Goal: Transaction & Acquisition: Purchase product/service

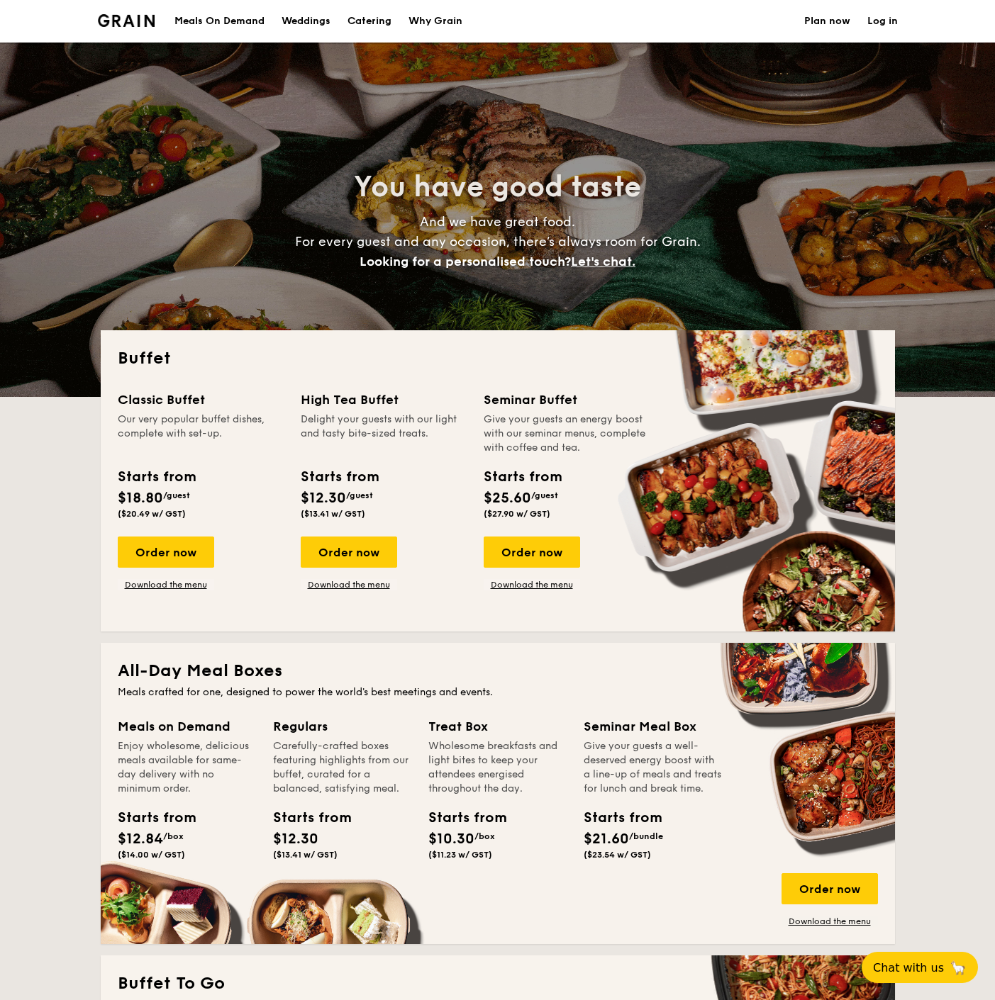
select select
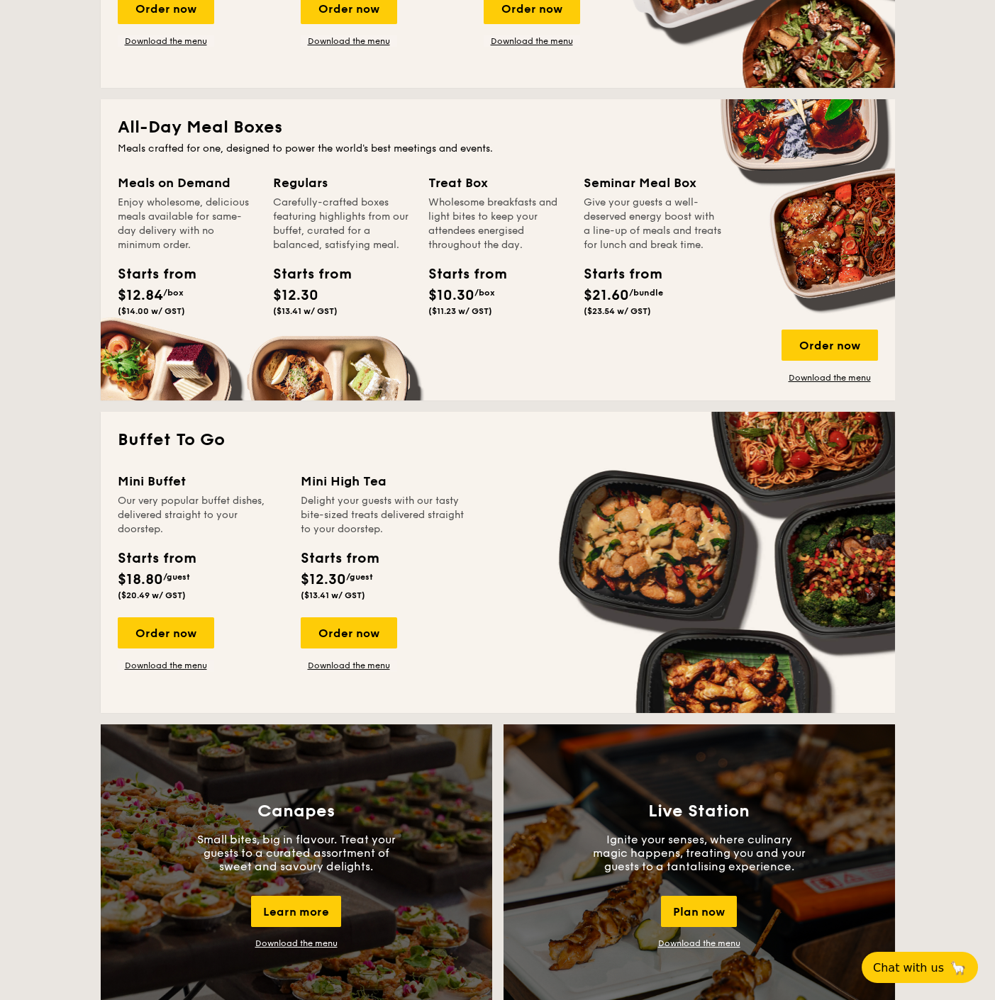
scroll to position [551, 0]
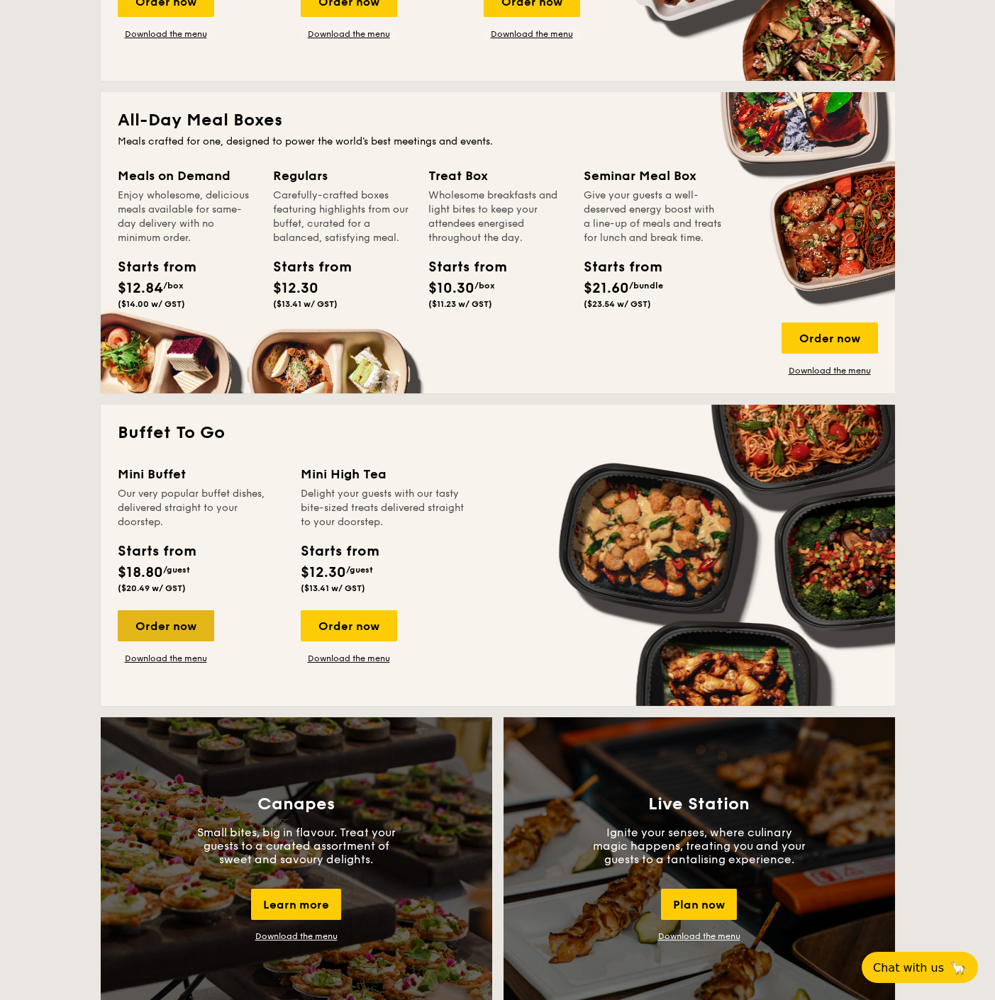
click at [150, 622] on div "Order now" at bounding box center [166, 625] width 96 height 31
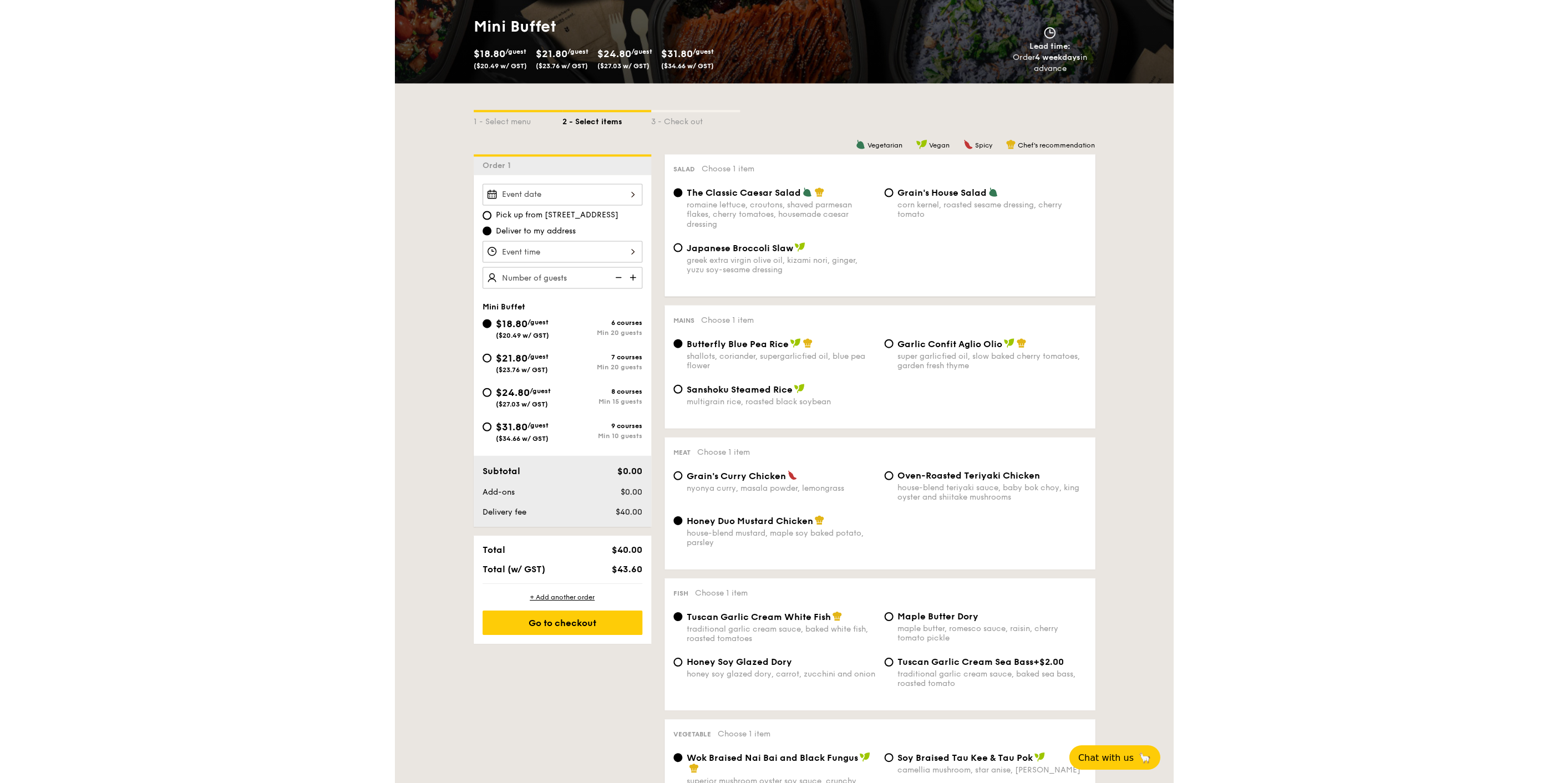
scroll to position [185, 0]
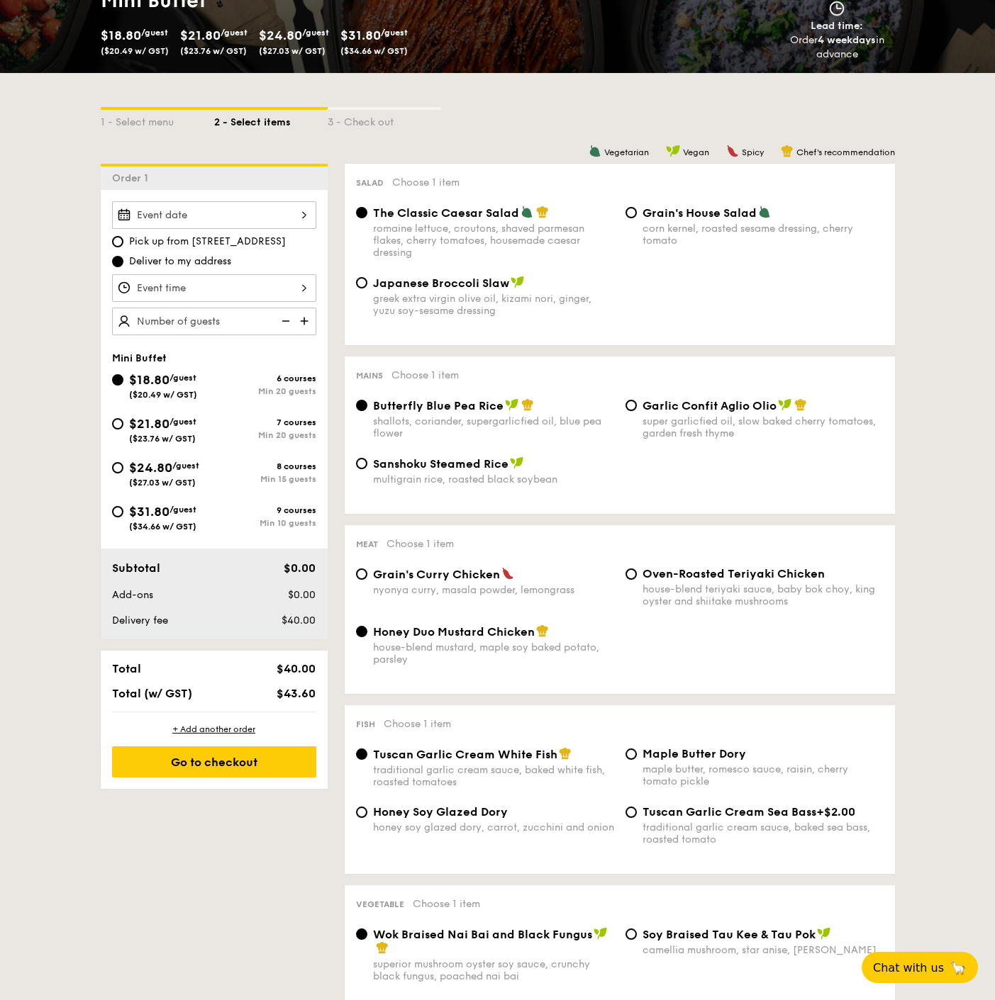
click at [119, 418] on input "$21.80 /guest ($23.76 w/ GST) 7 courses Min 20 guests" at bounding box center [117, 423] width 11 height 11
radio input "true"
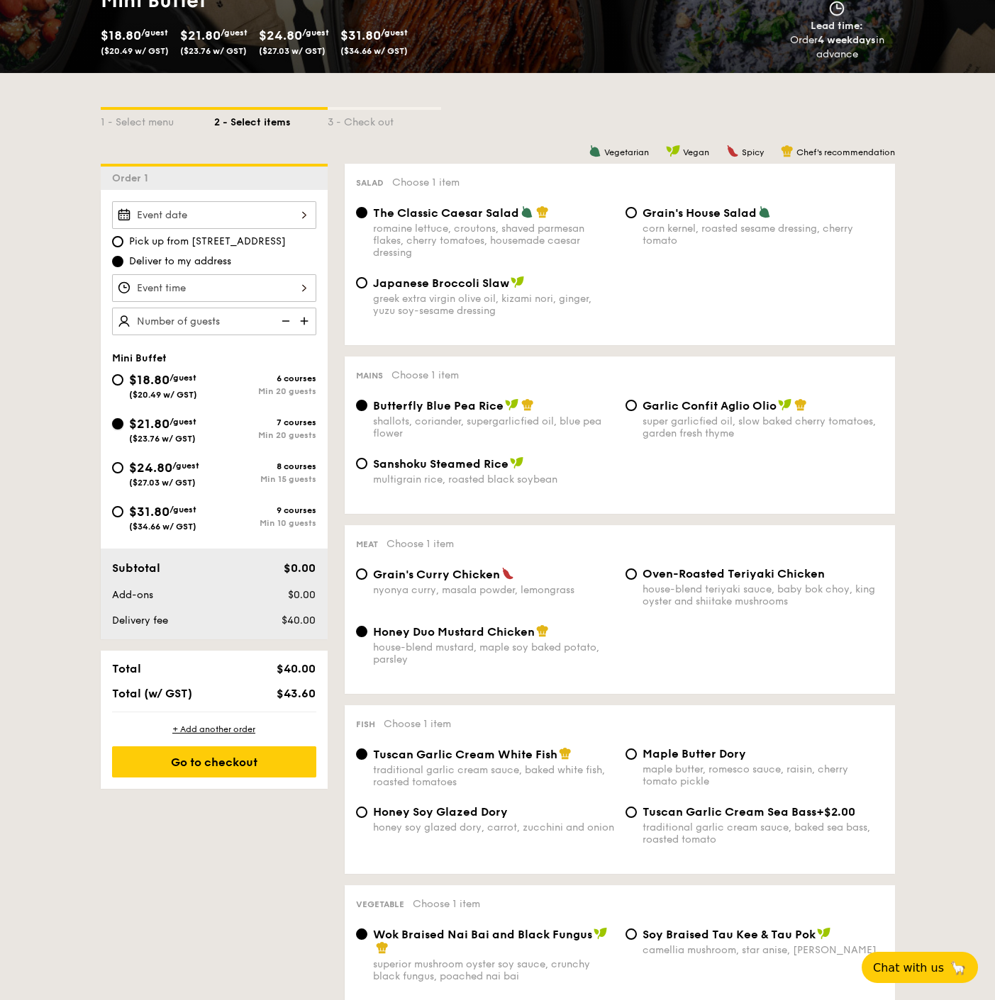
radio input "false"
radio input "true"
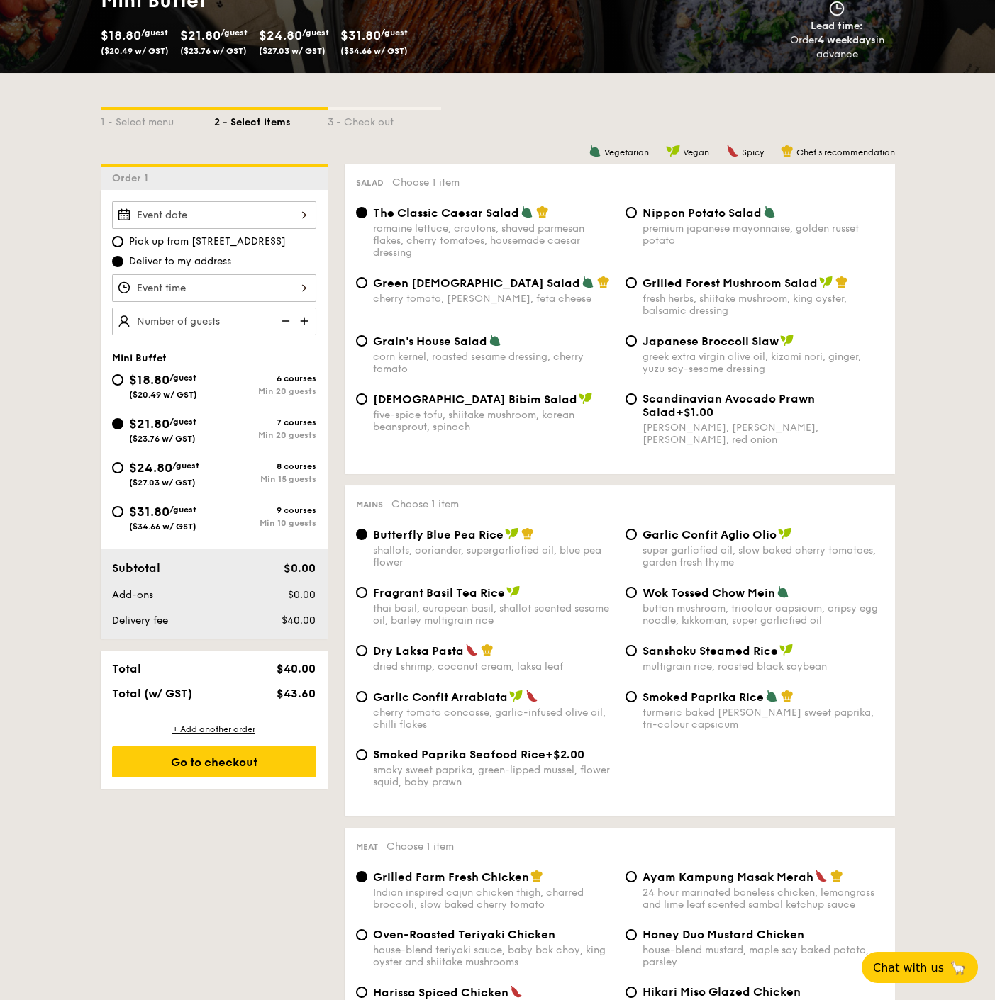
click at [133, 374] on span "$18.80" at bounding box center [149, 380] width 40 height 16
click at [123, 374] on input "$18.80 /guest ($20.49 w/ GST) 6 courses Min 20 guests" at bounding box center [117, 379] width 11 height 11
radio input "true"
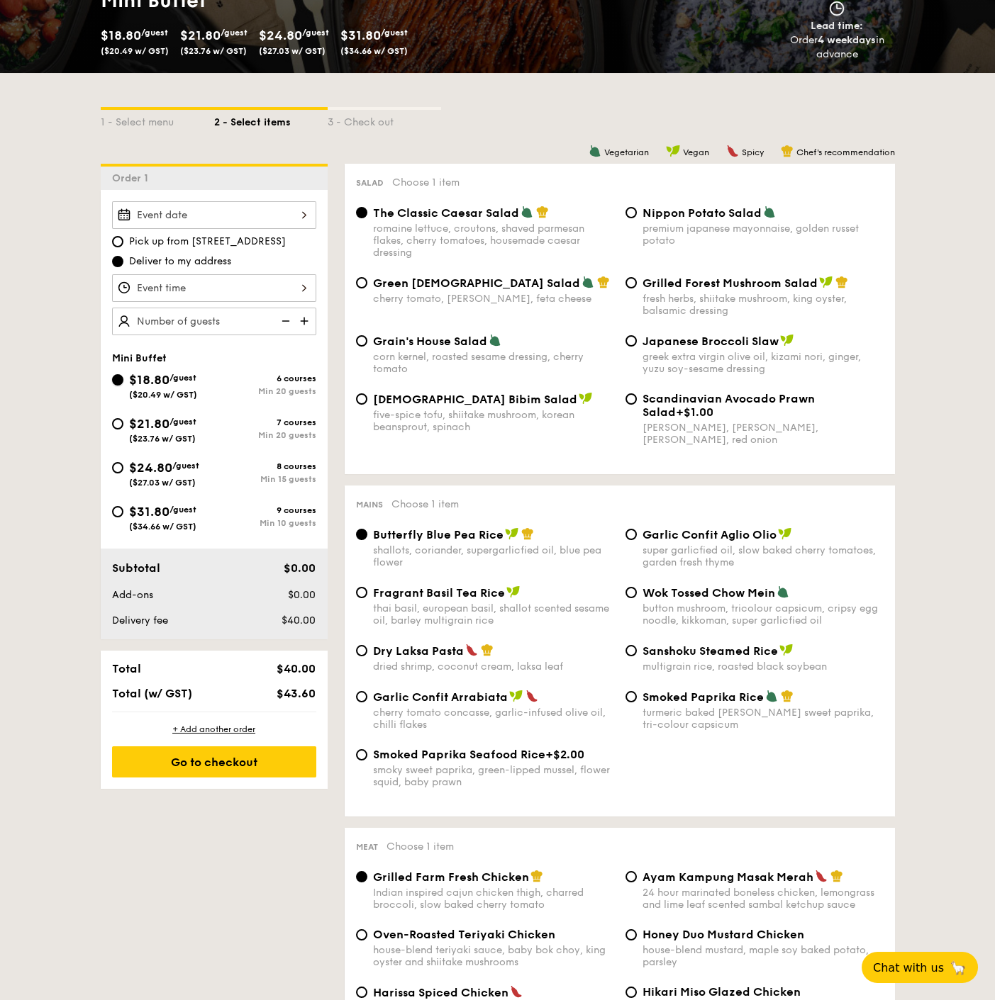
radio input "true"
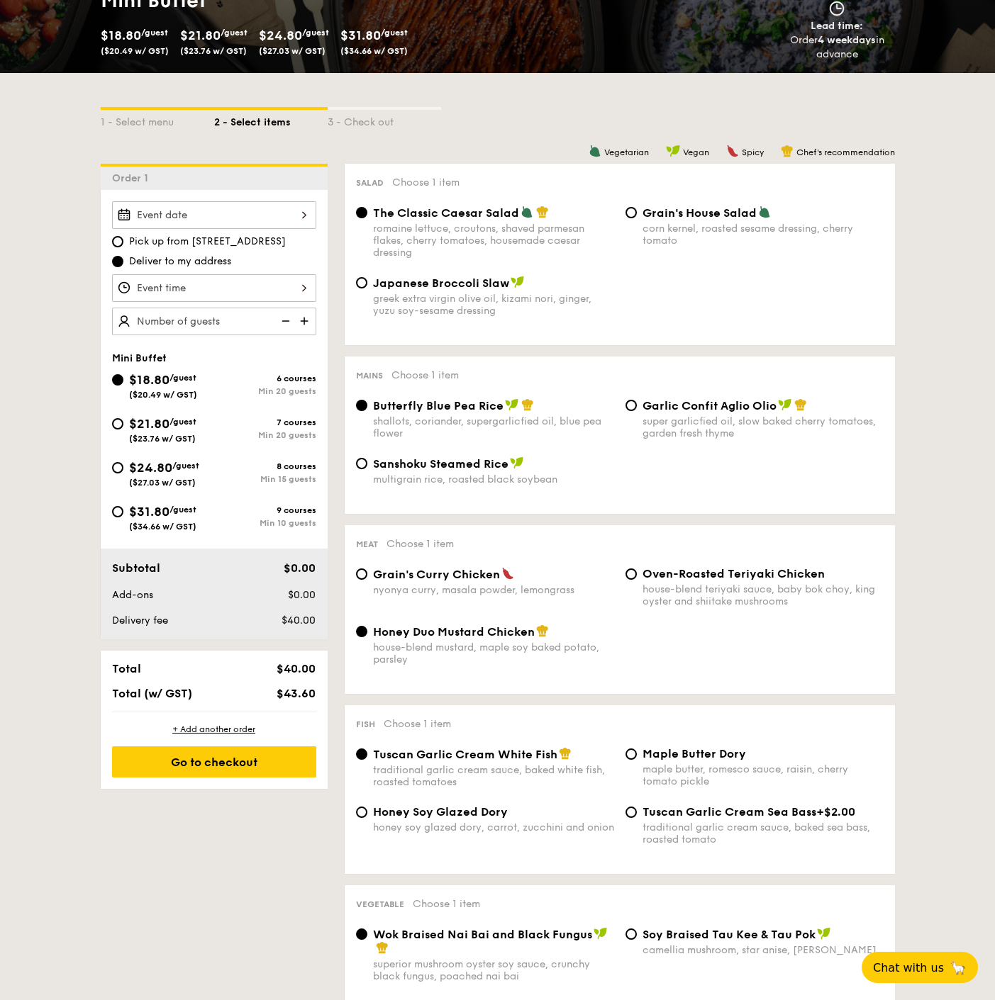
click at [123, 418] on div "$21.80 /guest ($23.76 w/ GST)" at bounding box center [163, 429] width 102 height 30
click at [123, 418] on input "$21.80 /guest ($23.76 w/ GST) 7 courses Min 20 guests" at bounding box center [117, 423] width 11 height 11
radio input "true"
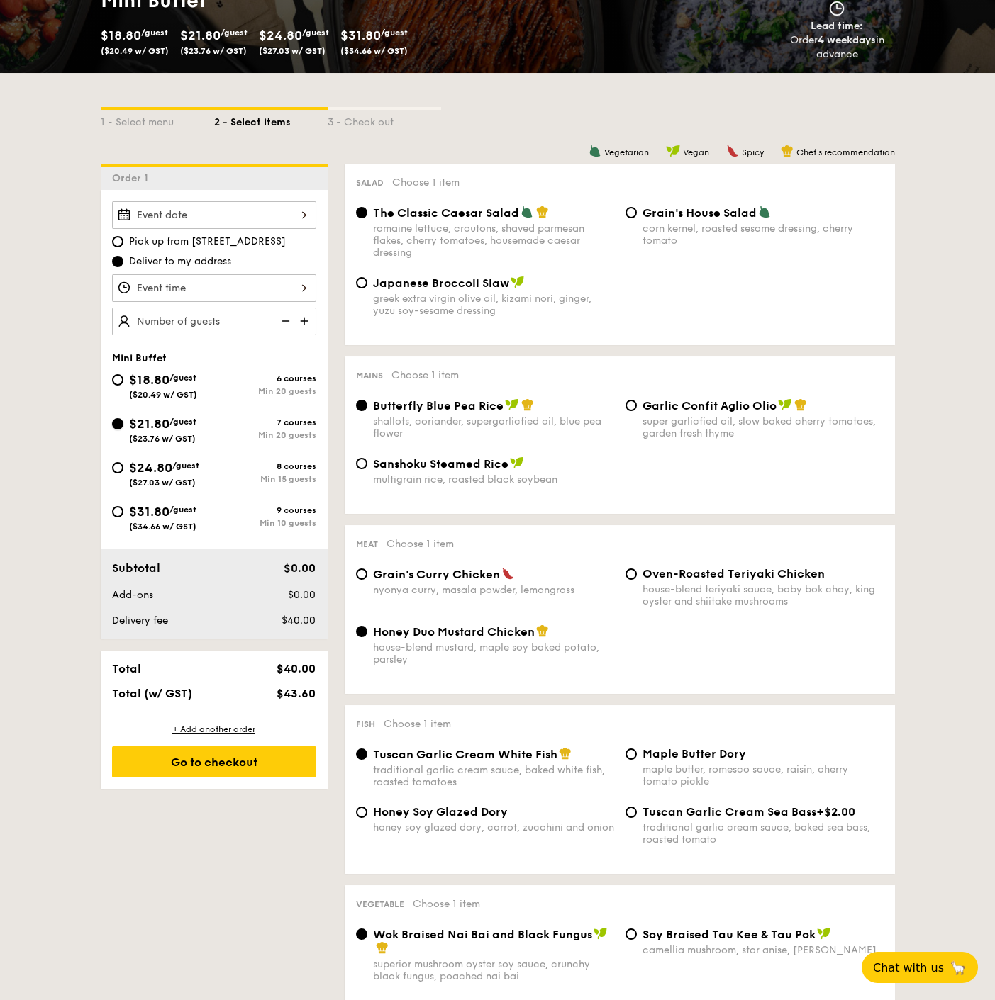
radio input "false"
radio input "true"
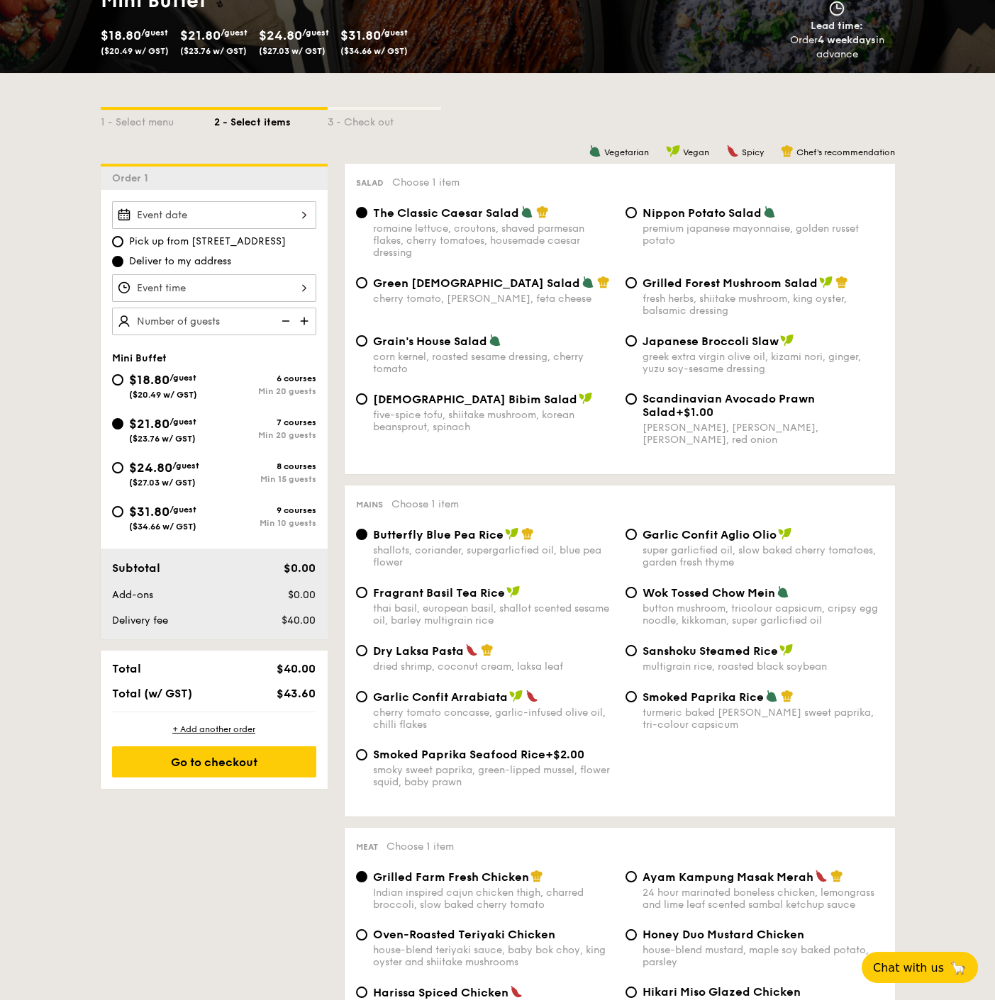
click at [681, 225] on div "premium japanese mayonnaise, golden russet potato" at bounding box center [762, 235] width 241 height 24
click at [637, 218] on input "Nippon Potato Salad premium japanese mayonnaise, golden russet potato" at bounding box center [630, 212] width 11 height 11
radio input "true"
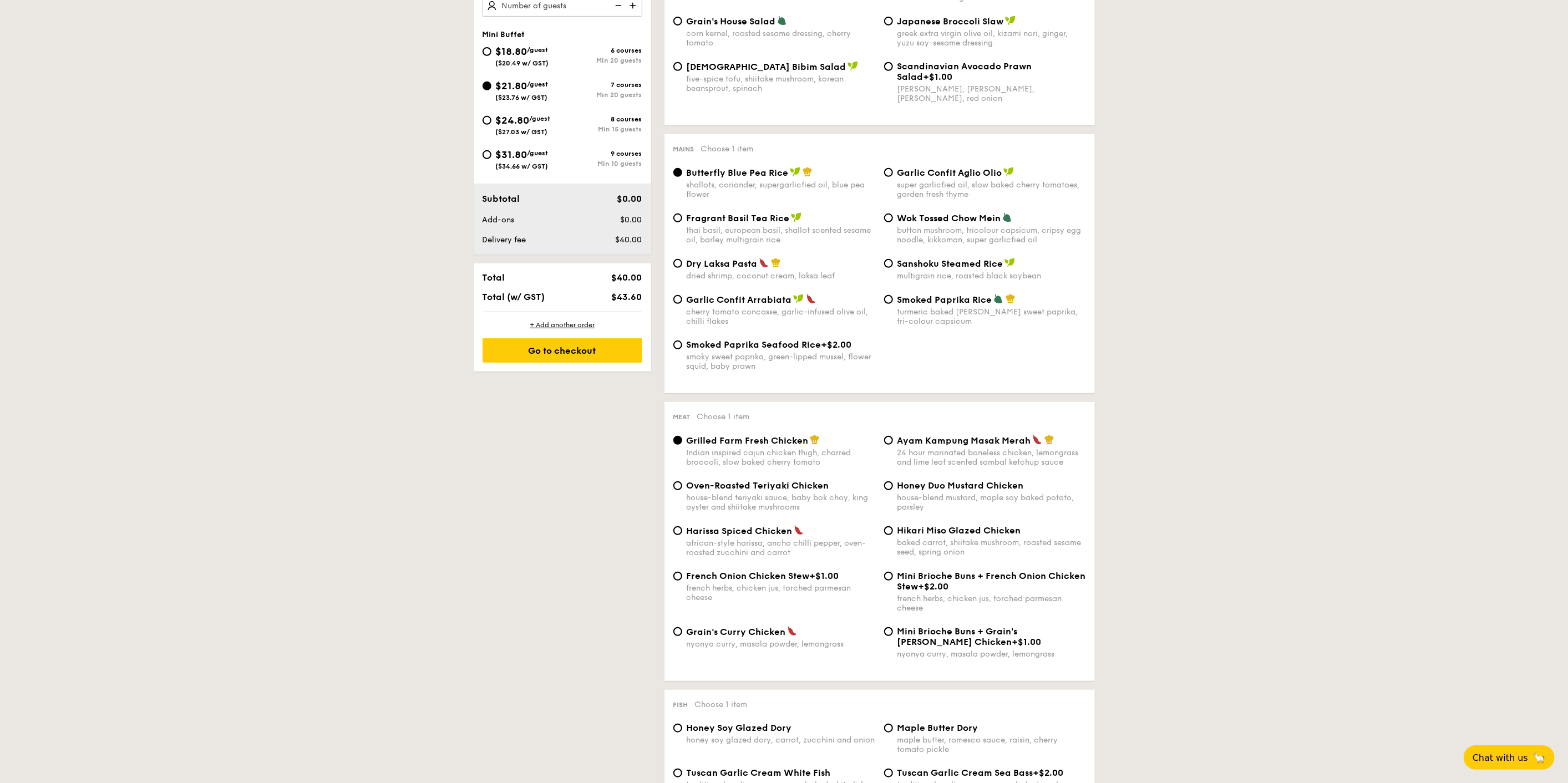
scroll to position [431, 0]
click at [768, 494] on div "house-blend teriyaki sauce, baby bok choy, king oyster and shiitake mushrooms" at bounding box center [781, 502] width 189 height 19
click at [682, 490] on input "Oven-Roasted Teriyaki Chicken house-blend teriyaki sauce, baby bok choy, king o…" at bounding box center [678, 485] width 9 height 9
radio input "true"
click at [778, 451] on div "Indian inspired cajun chicken thigh, charred broccoli, slow baked cherry tomato" at bounding box center [781, 457] width 189 height 19
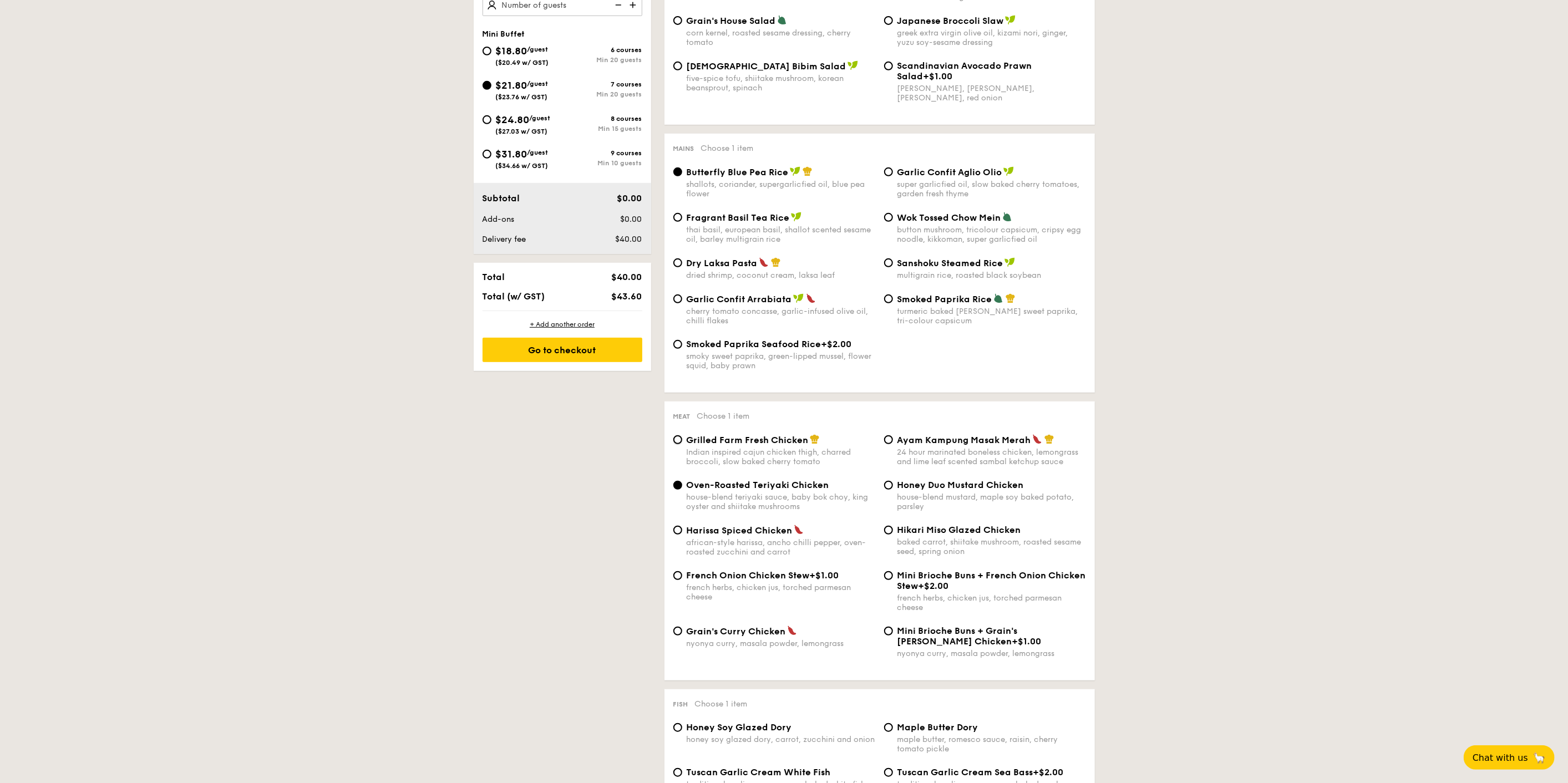
click at [682, 444] on input "Grilled Farm Fresh Chicken Indian inspired cajun chicken thigh, charred broccol…" at bounding box center [678, 440] width 9 height 9
radio input "true"
click at [778, 490] on div "Honey Duo Mustard Chicken house-blend mustard, maple soy baked potato, parsley" at bounding box center [991, 495] width 189 height 31
click at [778, 490] on input "Honey Duo Mustard Chicken house-blend mustard, maple soy baked potato, parsley" at bounding box center [888, 485] width 9 height 9
radio input "true"
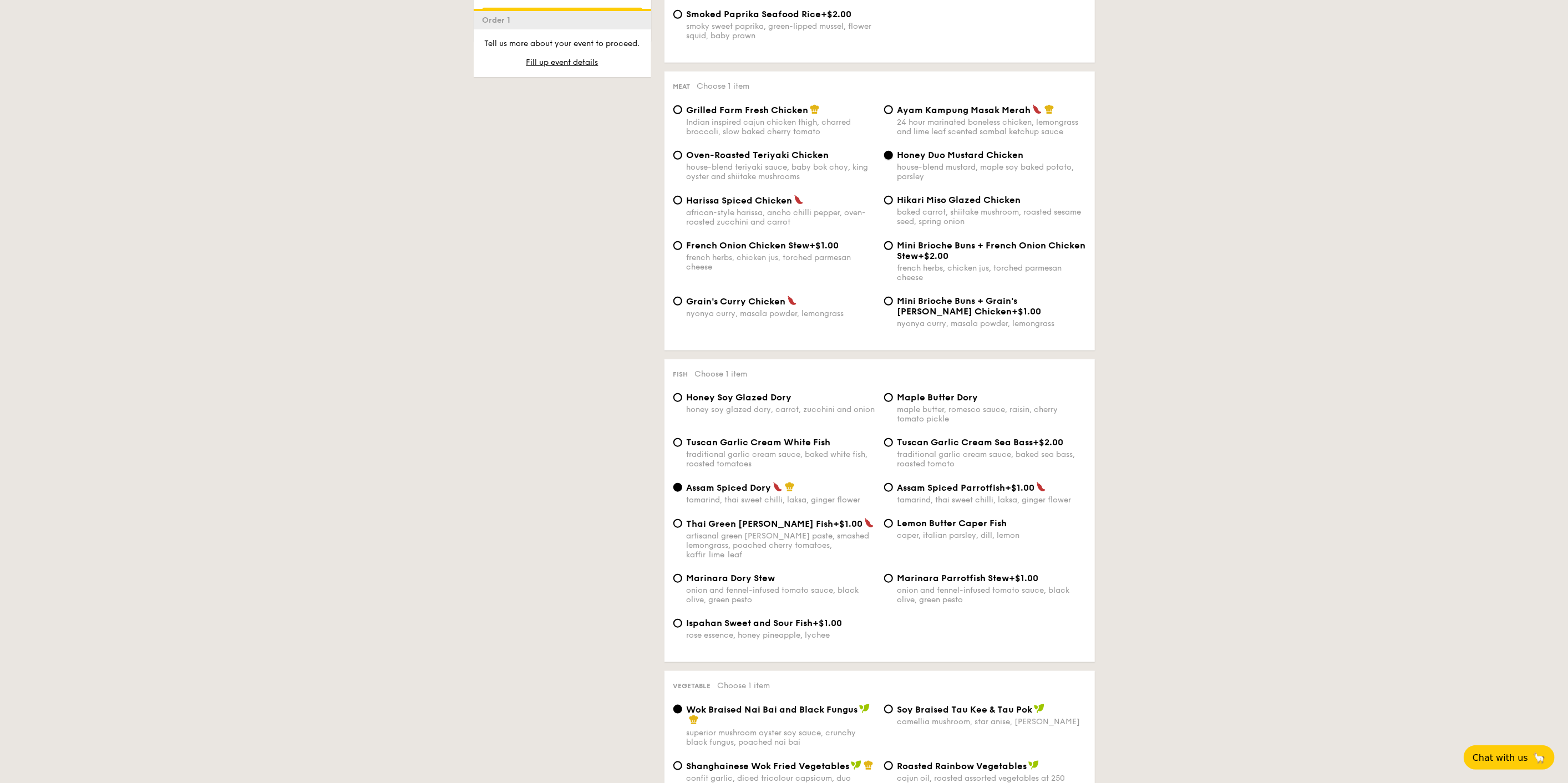
scroll to position [801, 0]
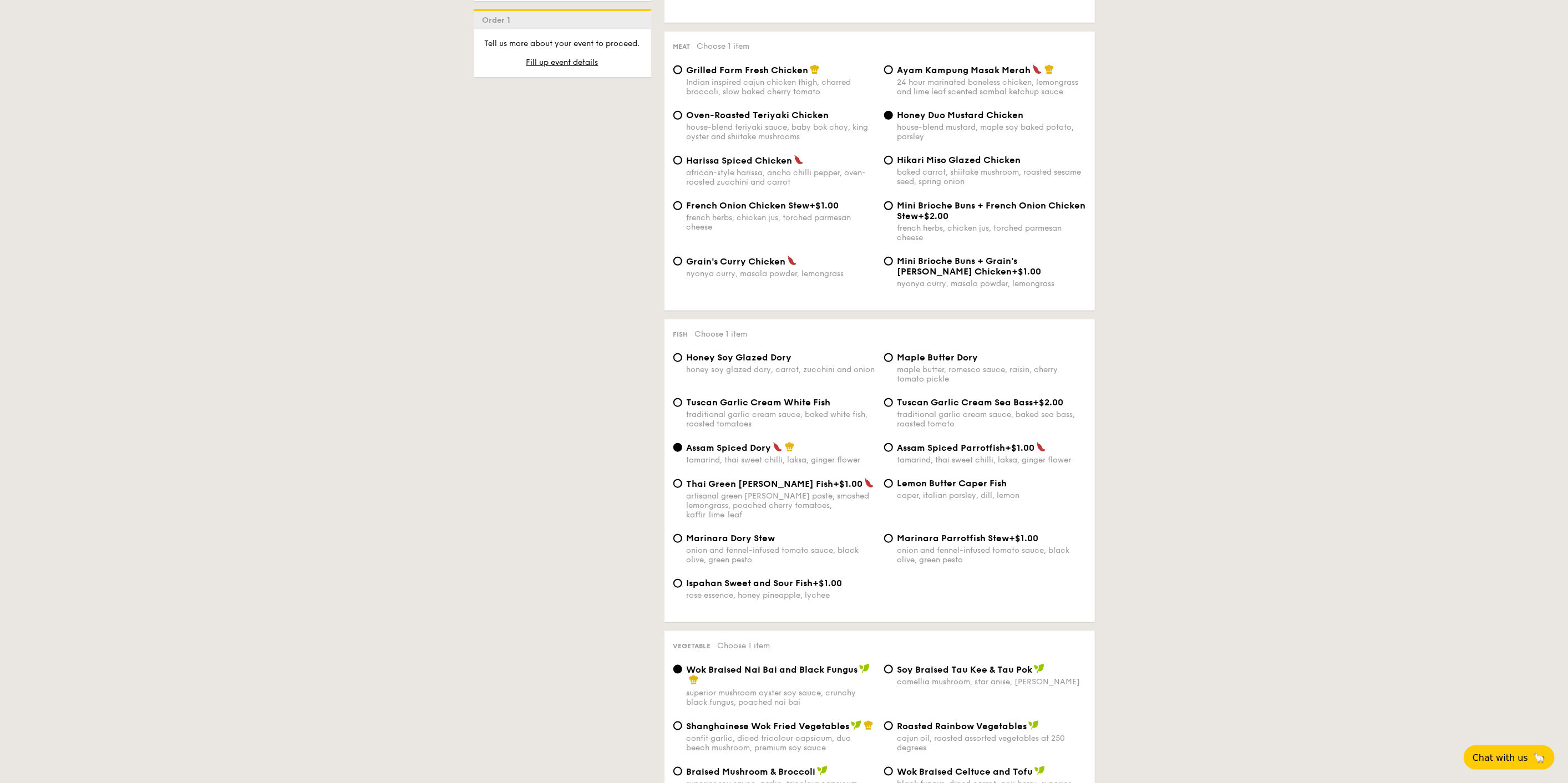
click at [744, 578] on span "Ispahan Sweet and Sour Fish" at bounding box center [750, 583] width 127 height 10
click at [682, 579] on input "Ispahan Sweet and Sour Fish +$1.00 rose essence, honey pineapple, lychee" at bounding box center [678, 583] width 9 height 9
radio input "true"
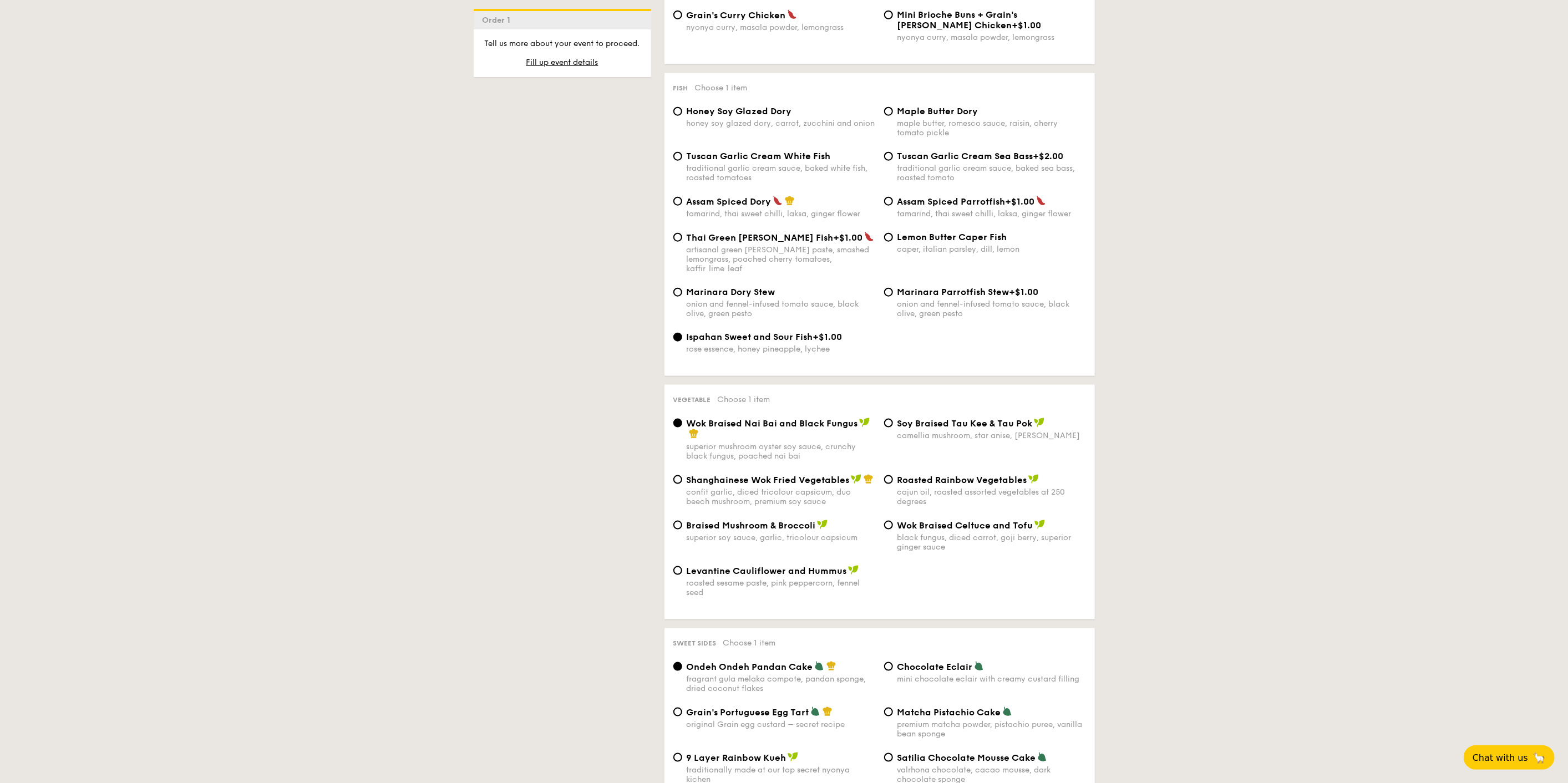
scroll to position [986, 0]
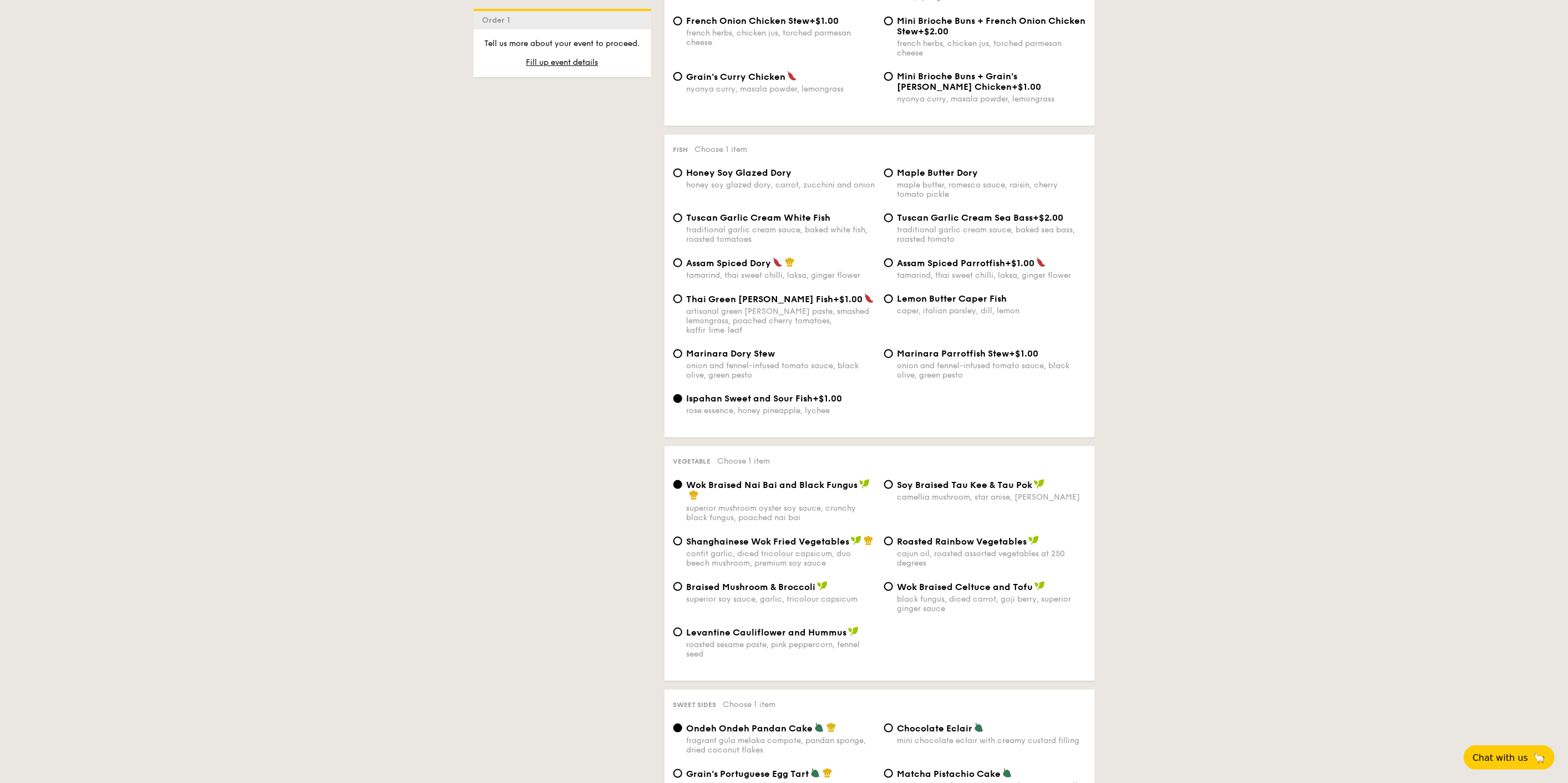
click at [778, 549] on div "cajun oil, roasted assorted vegetables at 250 degrees" at bounding box center [991, 559] width 189 height 19
click at [778, 544] on input "Roasted Rainbow Vegetables cajun oil, roasted assorted vegetables at 250 degrees" at bounding box center [888, 541] width 9 height 9
radio input "true"
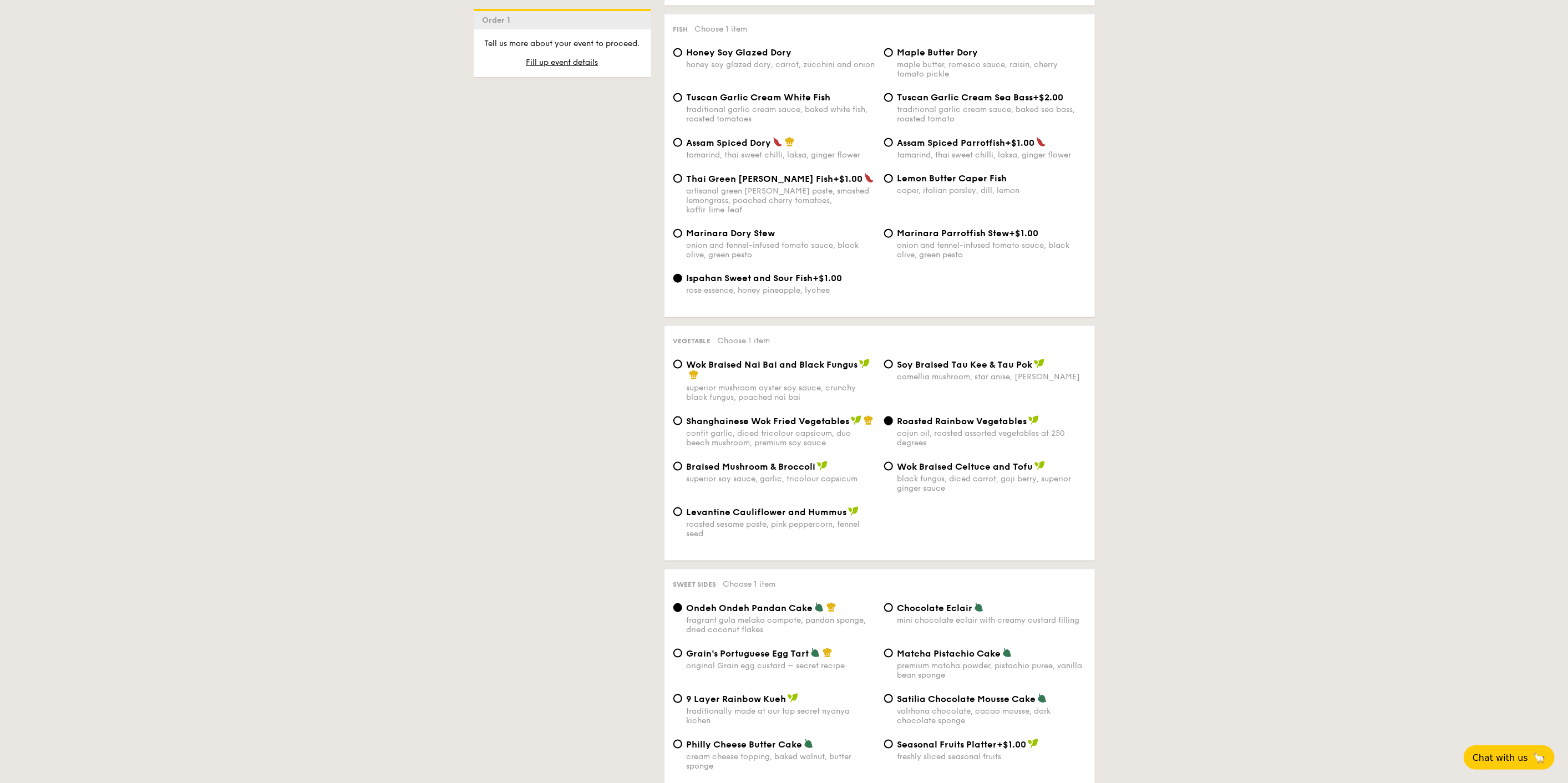
scroll to position [1109, 0]
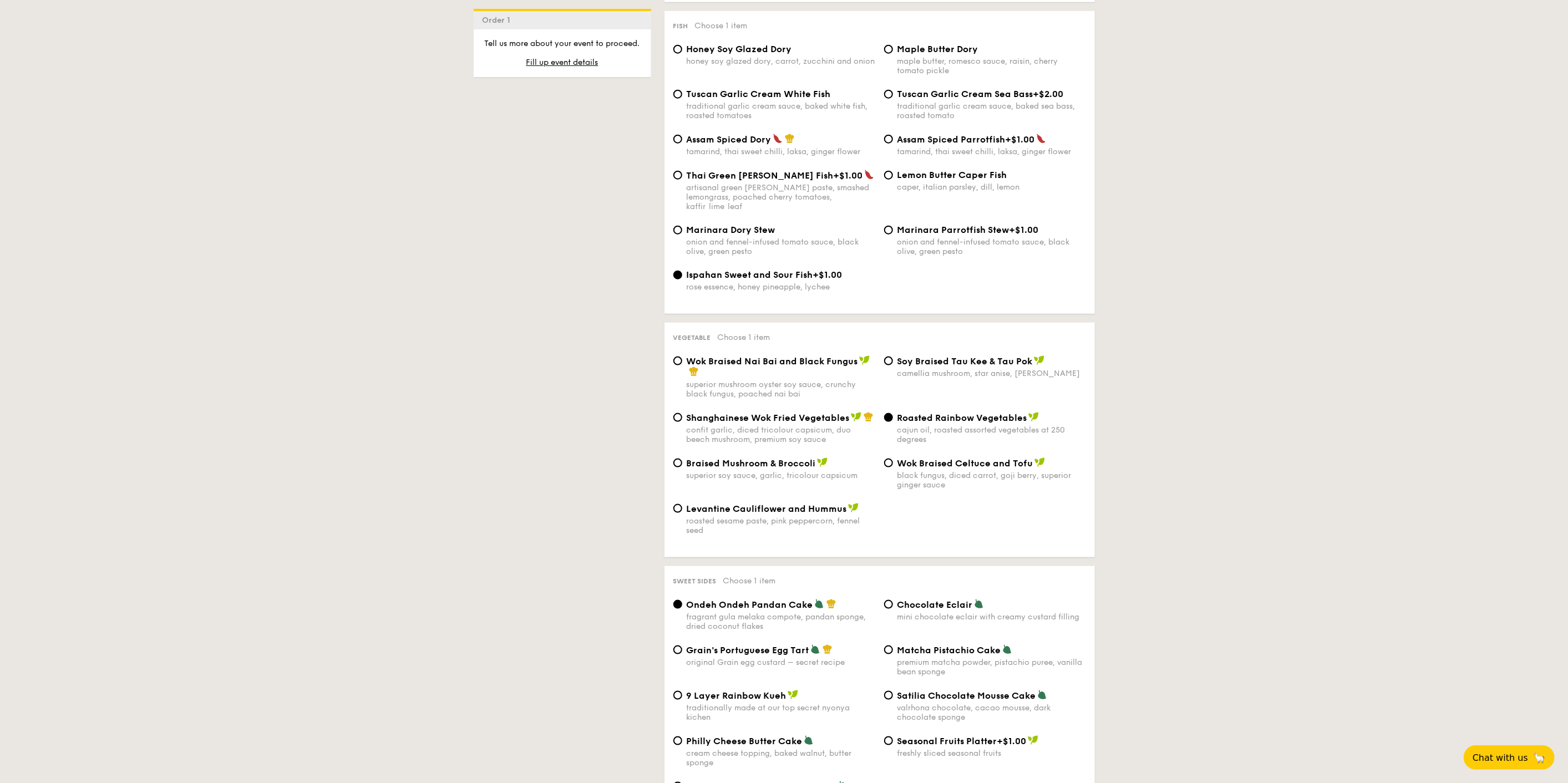
click at [768, 412] on span "Shanghainese Wok Fried Vegetables" at bounding box center [768, 417] width 163 height 10
click at [682, 413] on input "Shanghainese Wok Fried Vegetables confit garlic, diced tricolour capsicum, duo …" at bounding box center [678, 417] width 9 height 9
radio input "true"
click at [778, 412] on img at bounding box center [869, 417] width 10 height 10
click at [682, 413] on input "Shanghainese Wok Fried Vegetables confit garlic, diced tricolour capsicum, duo …" at bounding box center [678, 417] width 9 height 9
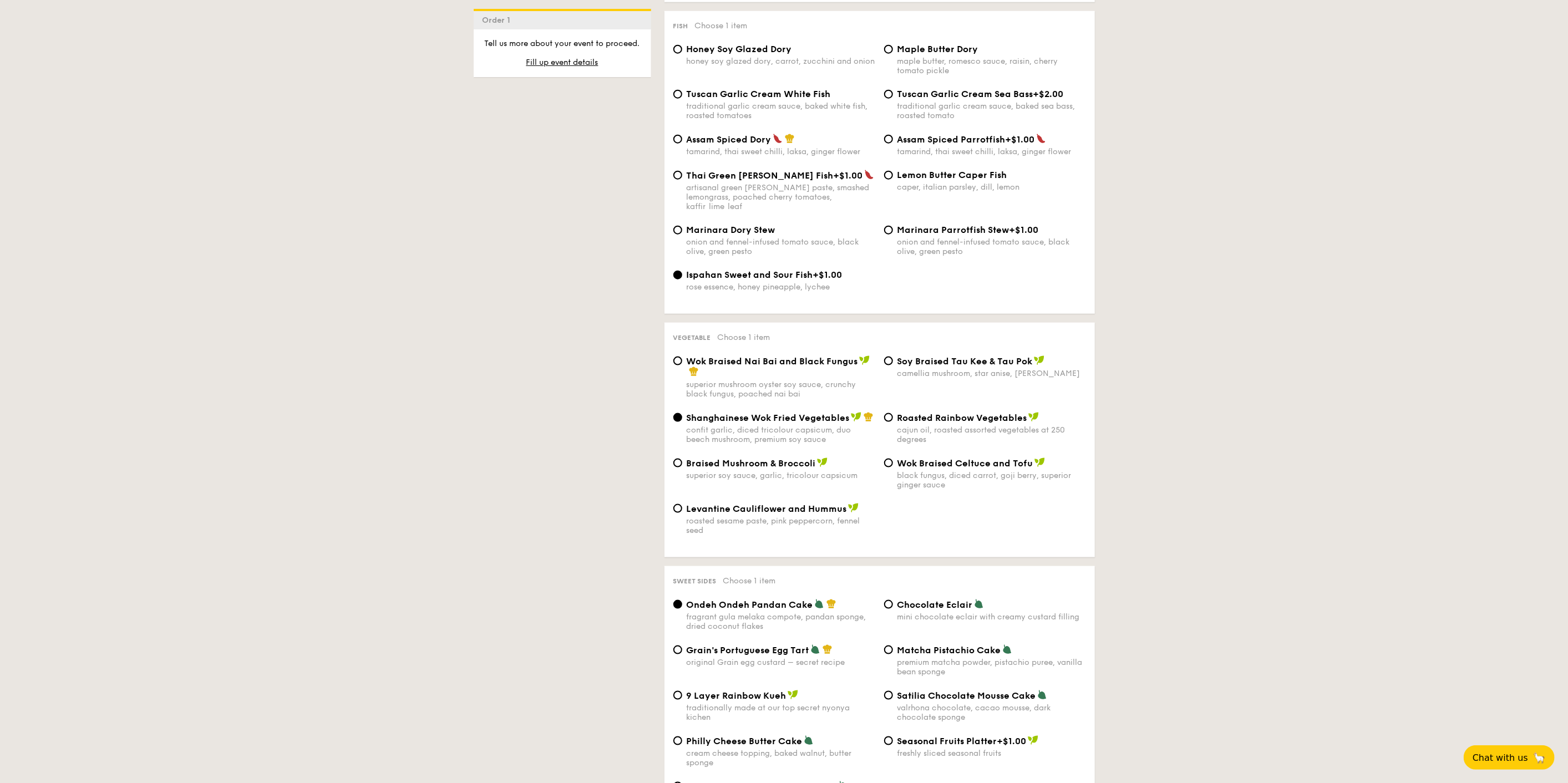
click at [778, 412] on img at bounding box center [869, 417] width 10 height 10
click at [682, 413] on input "Shanghainese Wok Fried Vegetables confit garlic, diced tricolour capsicum, duo …" at bounding box center [678, 417] width 9 height 9
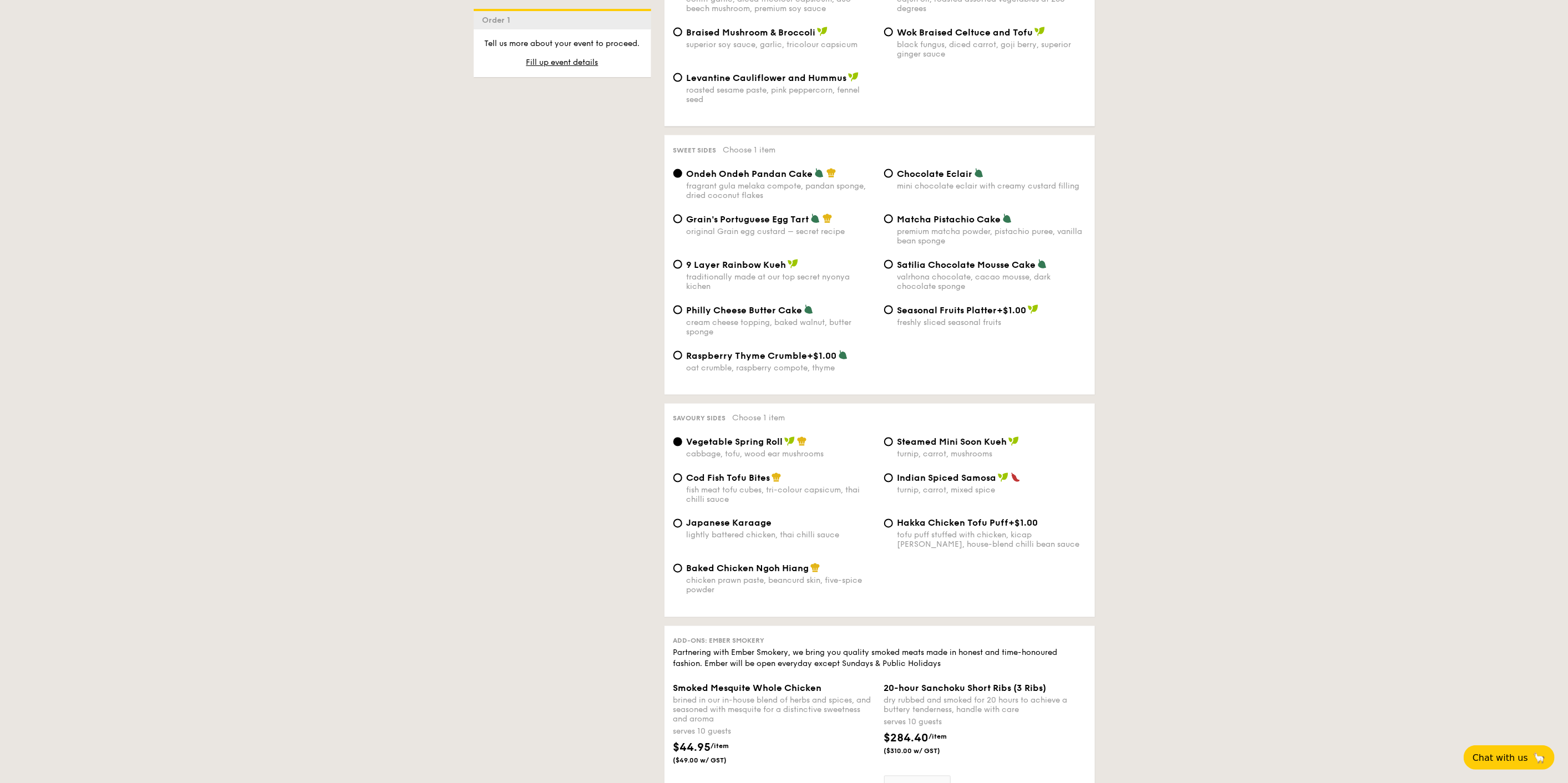
scroll to position [1601, 0]
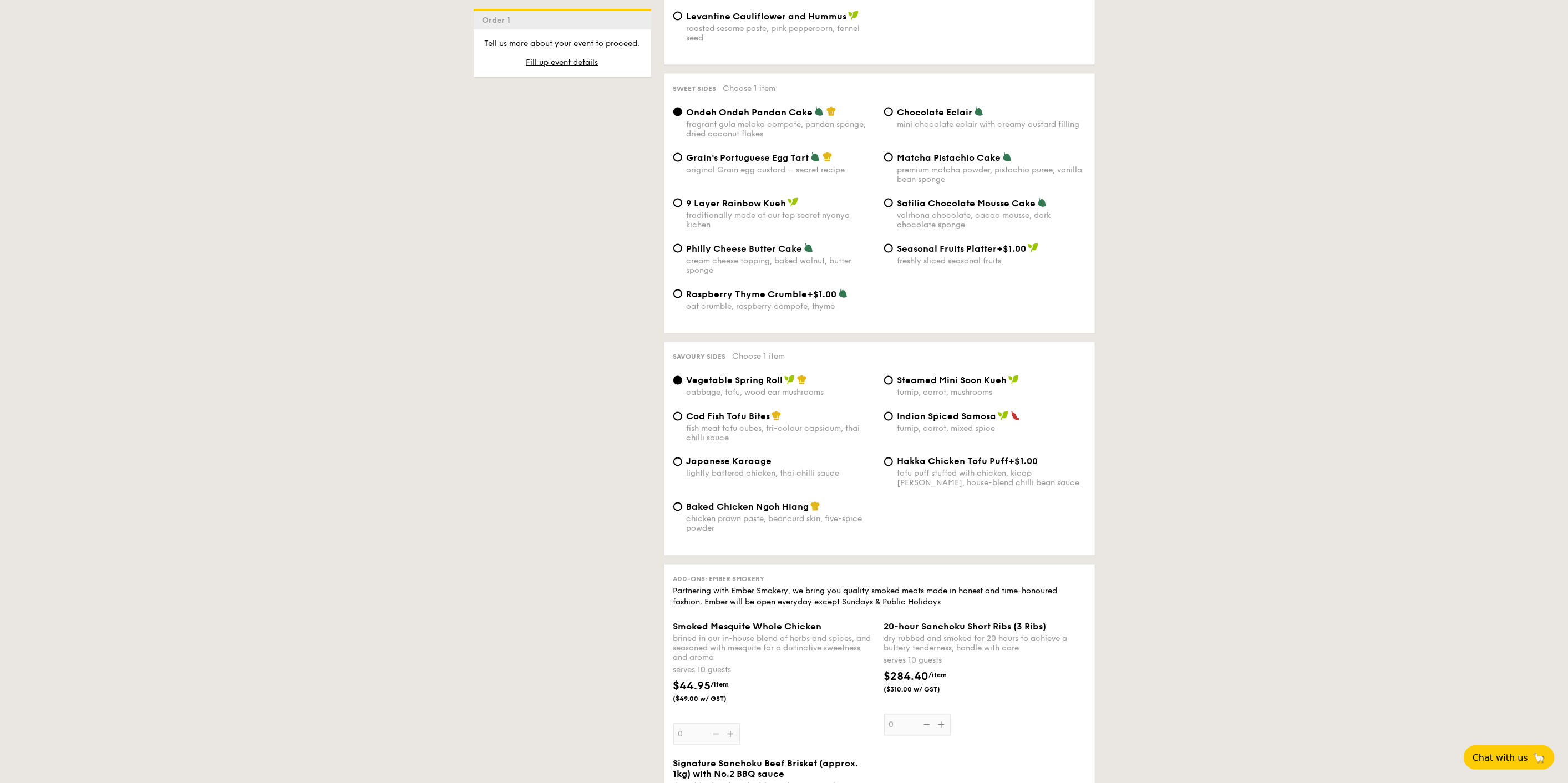
click at [727, 502] on span "Baked Chicken Ngoh Hiang" at bounding box center [748, 507] width 123 height 10
click at [682, 502] on input "Baked Chicken Ngoh Hiang chicken prawn paste, beancurd skin, five-spice powder" at bounding box center [678, 506] width 9 height 9
radio input "true"
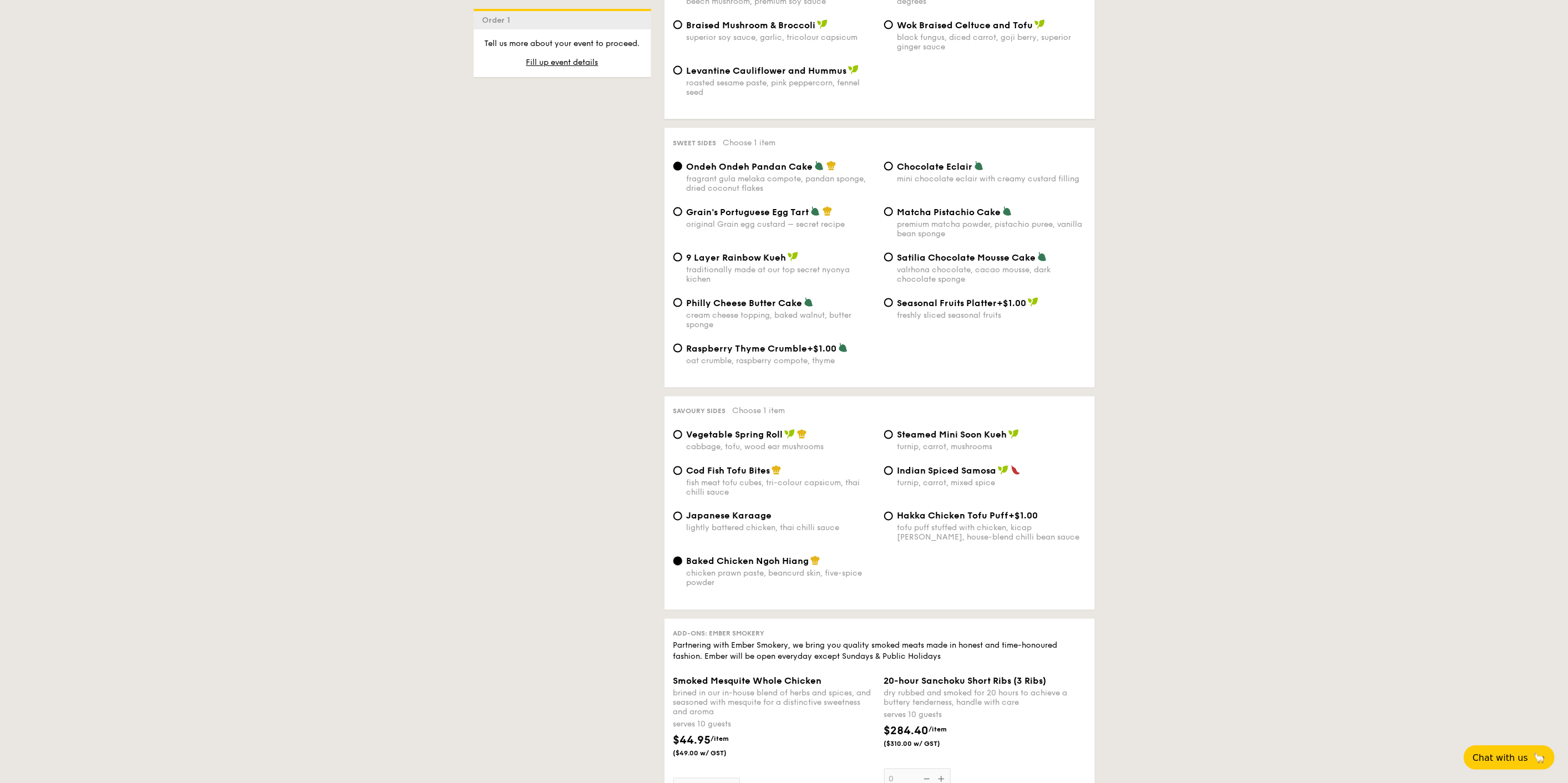
scroll to position [1417, 0]
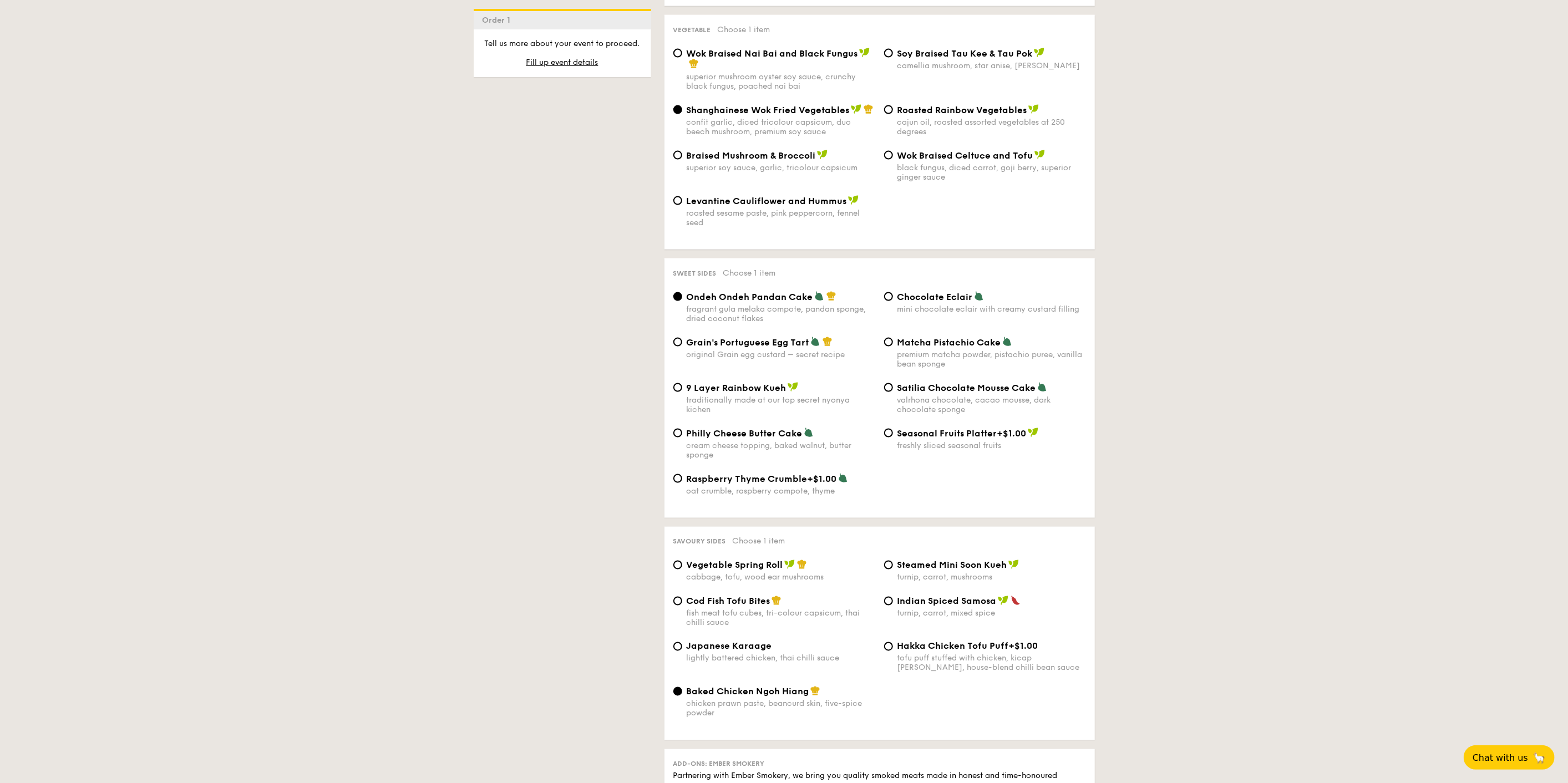
click at [778, 395] on div "valrhona chocolate, cacao mousse, dark chocolate sponge" at bounding box center [991, 404] width 189 height 19
click at [778, 387] on input "Satilia Chocolate Mousse Cake valrhona chocolate, cacao mousse, dark chocolate …" at bounding box center [888, 387] width 9 height 9
radio input "true"
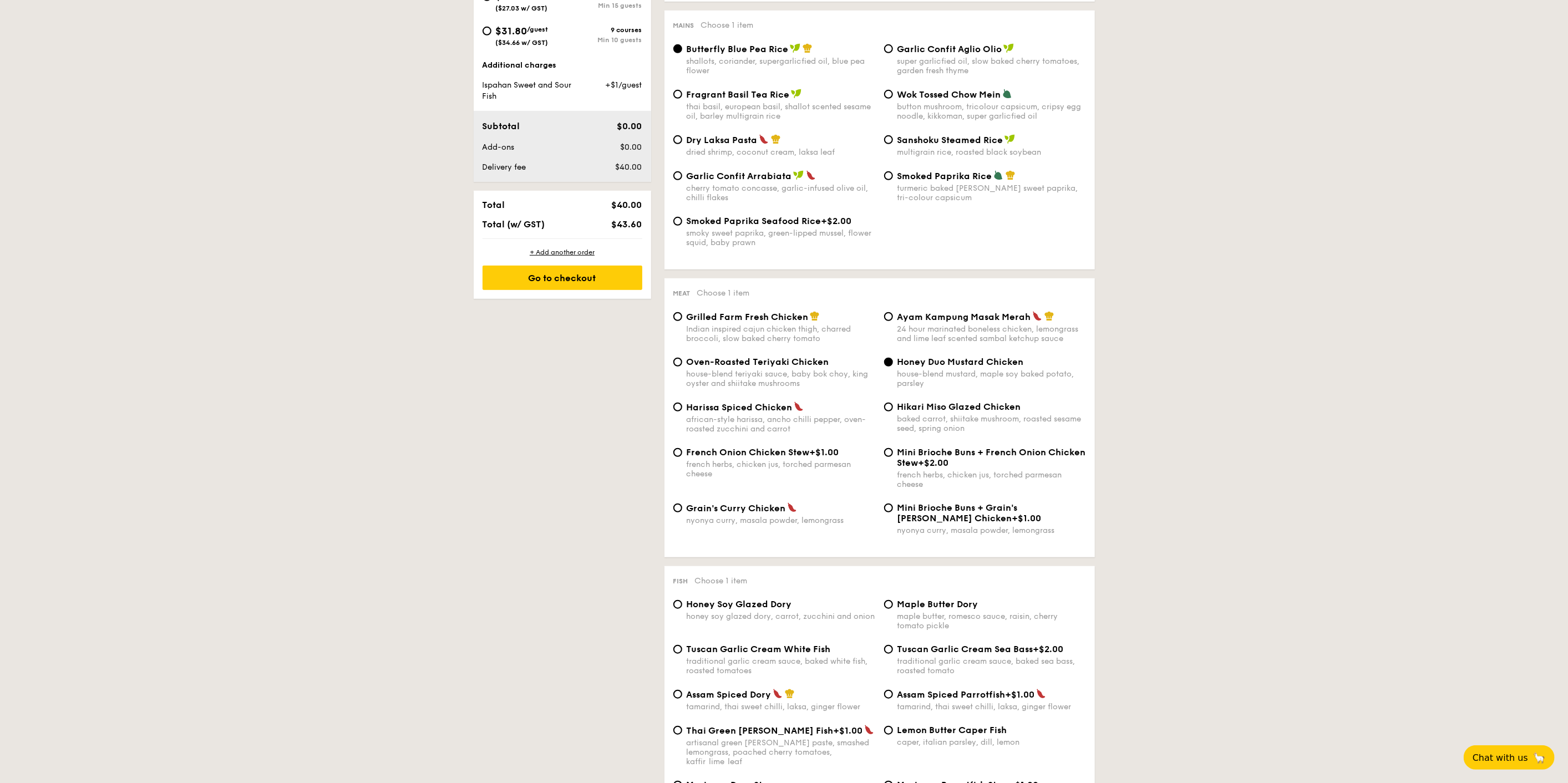
scroll to position [184, 0]
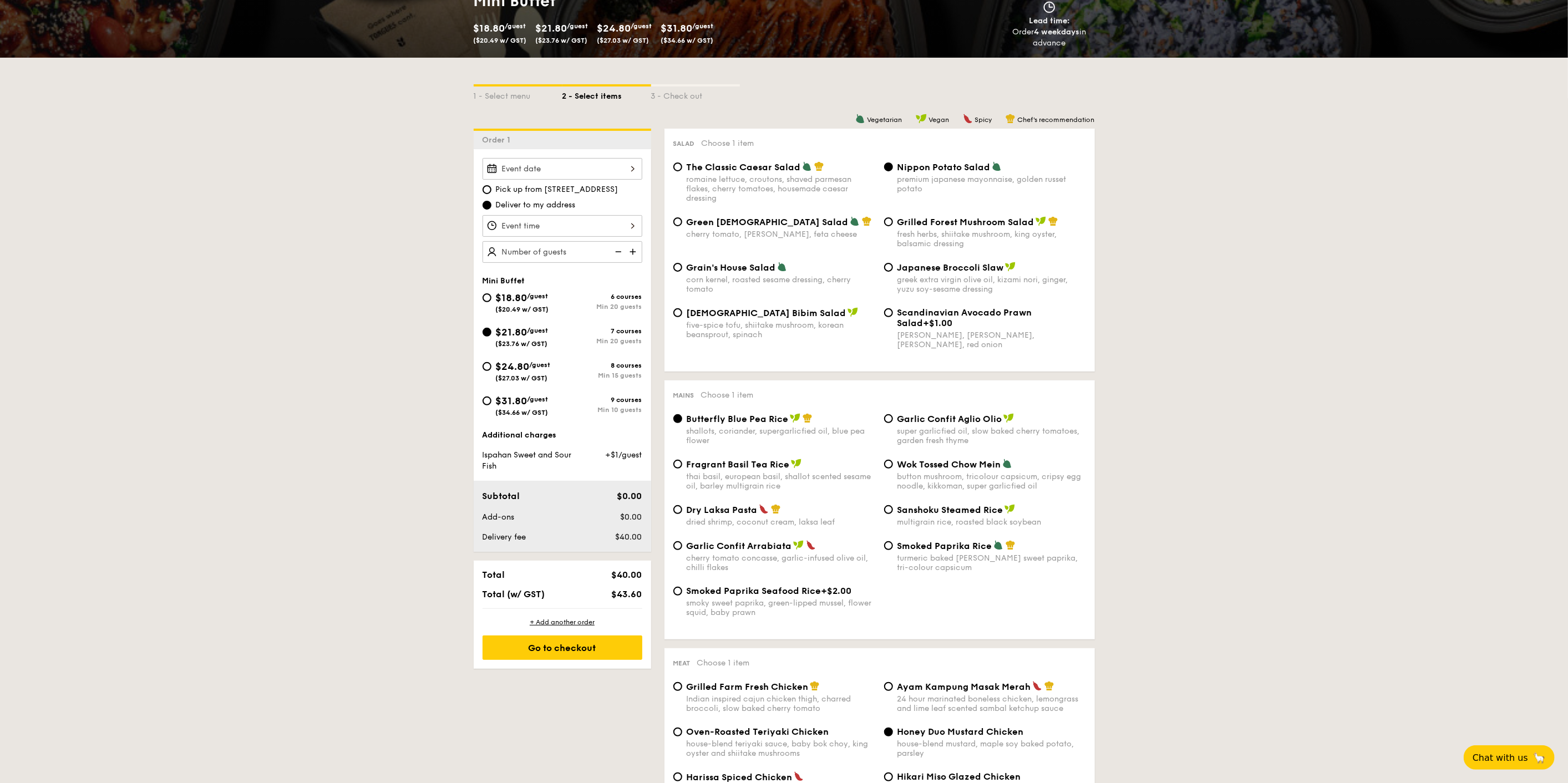
click at [561, 170] on div at bounding box center [563, 169] width 160 height 22
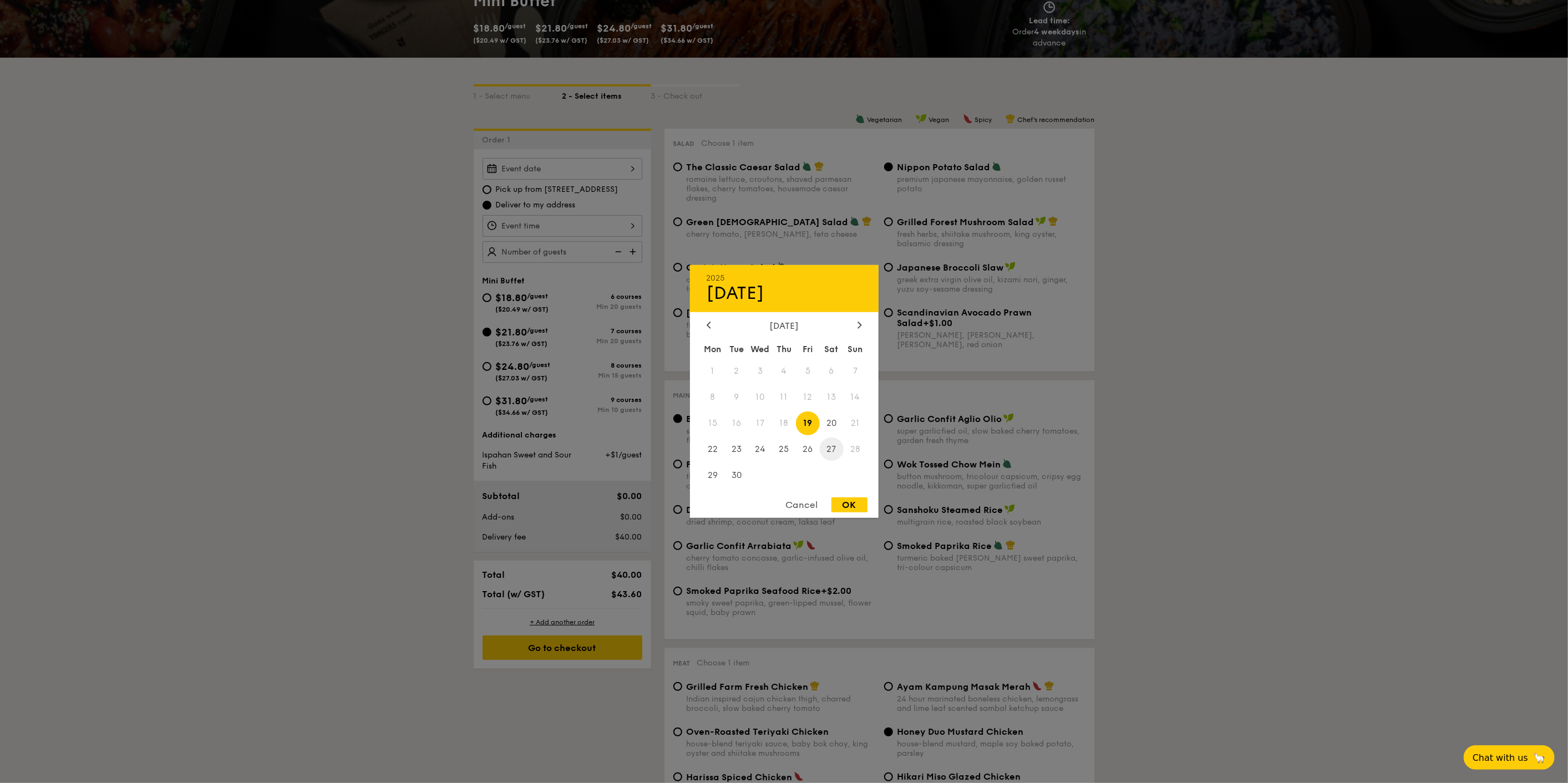
click at [778, 450] on span "27" at bounding box center [832, 449] width 23 height 23
click at [778, 508] on div "OK" at bounding box center [850, 505] width 36 height 15
type input "[DATE]"
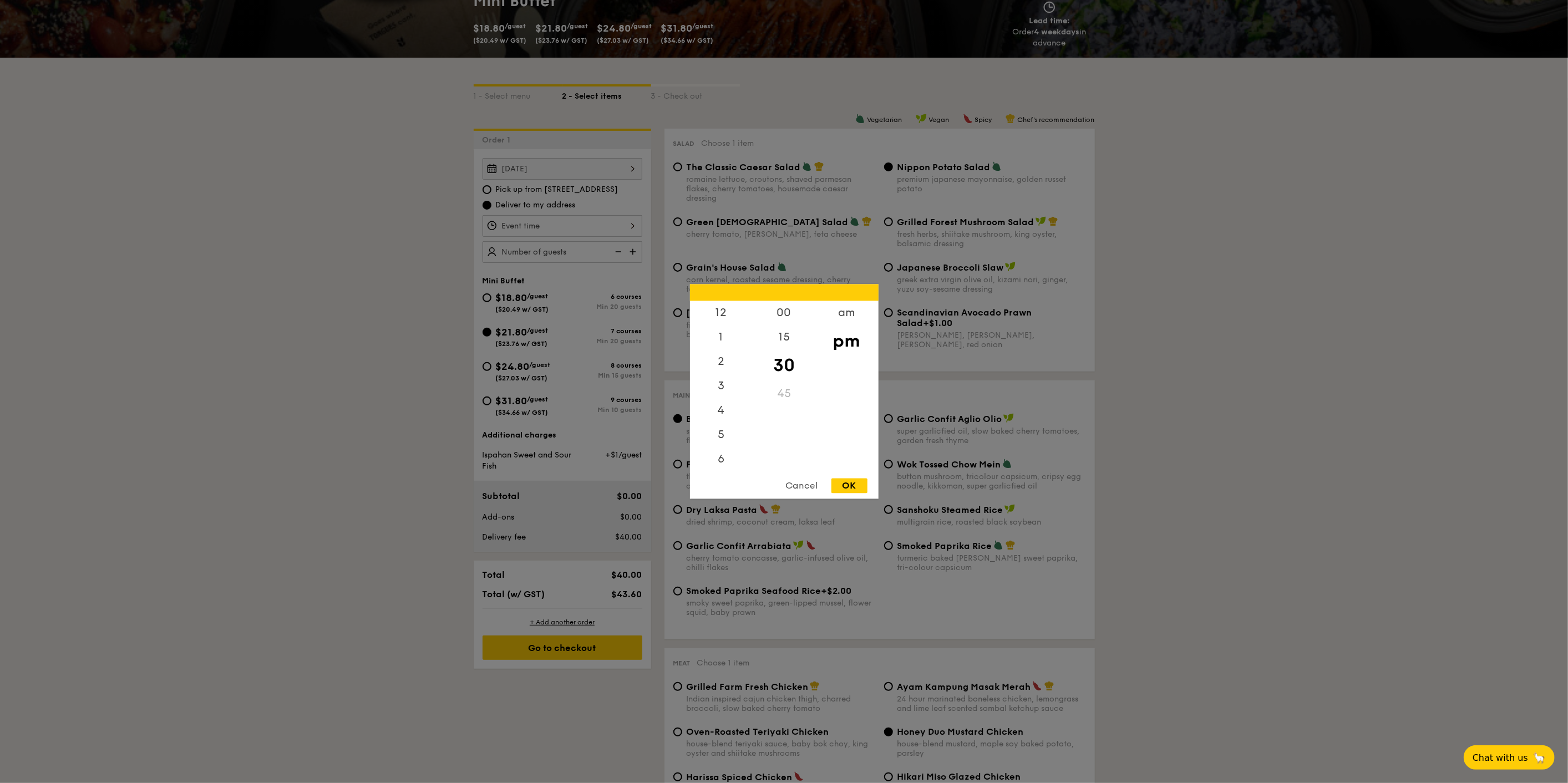
click at [599, 219] on div "12 1 2 3 4 5 6 7 8 9 10 11 00 15 30 45 am pm Cancel OK" at bounding box center [563, 226] width 160 height 22
click at [727, 346] on div "1" at bounding box center [721, 341] width 63 height 32
click at [778, 316] on div "00" at bounding box center [784, 317] width 63 height 32
click at [778, 485] on div "OK" at bounding box center [850, 486] width 36 height 15
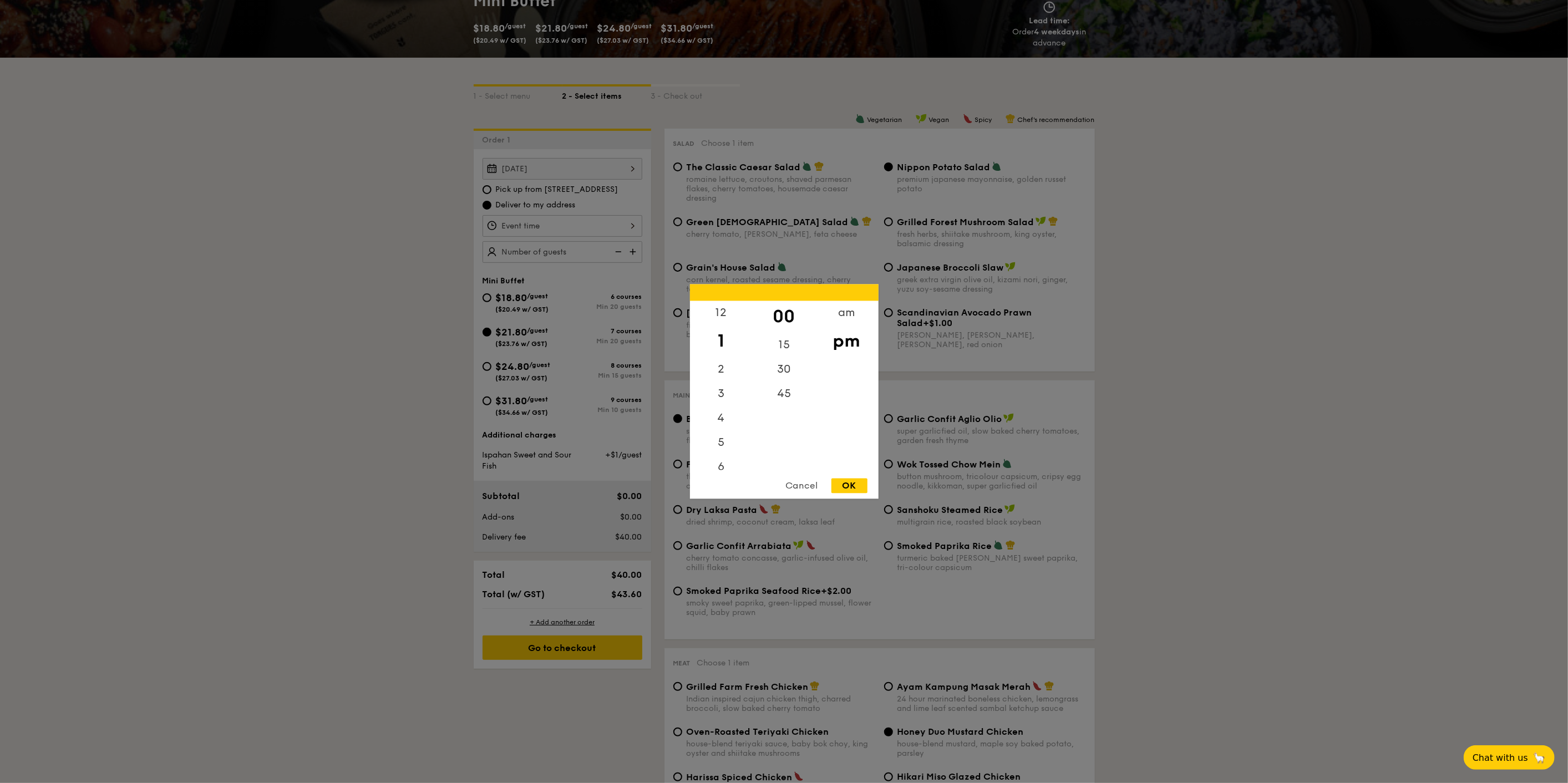
type input "1:00PM"
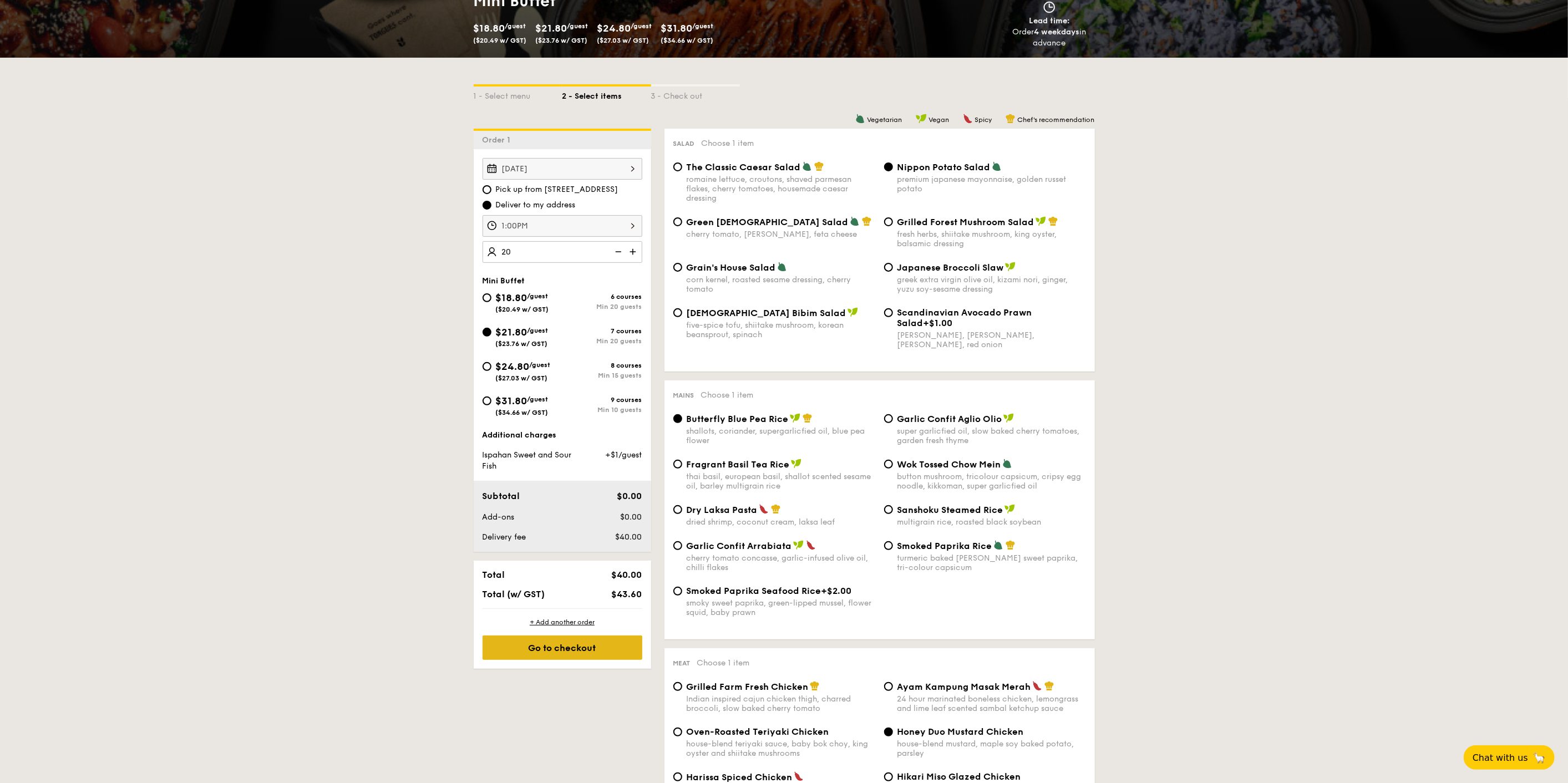
type input "20 guests"
click at [588, 648] on div "Go to checkout" at bounding box center [563, 647] width 160 height 24
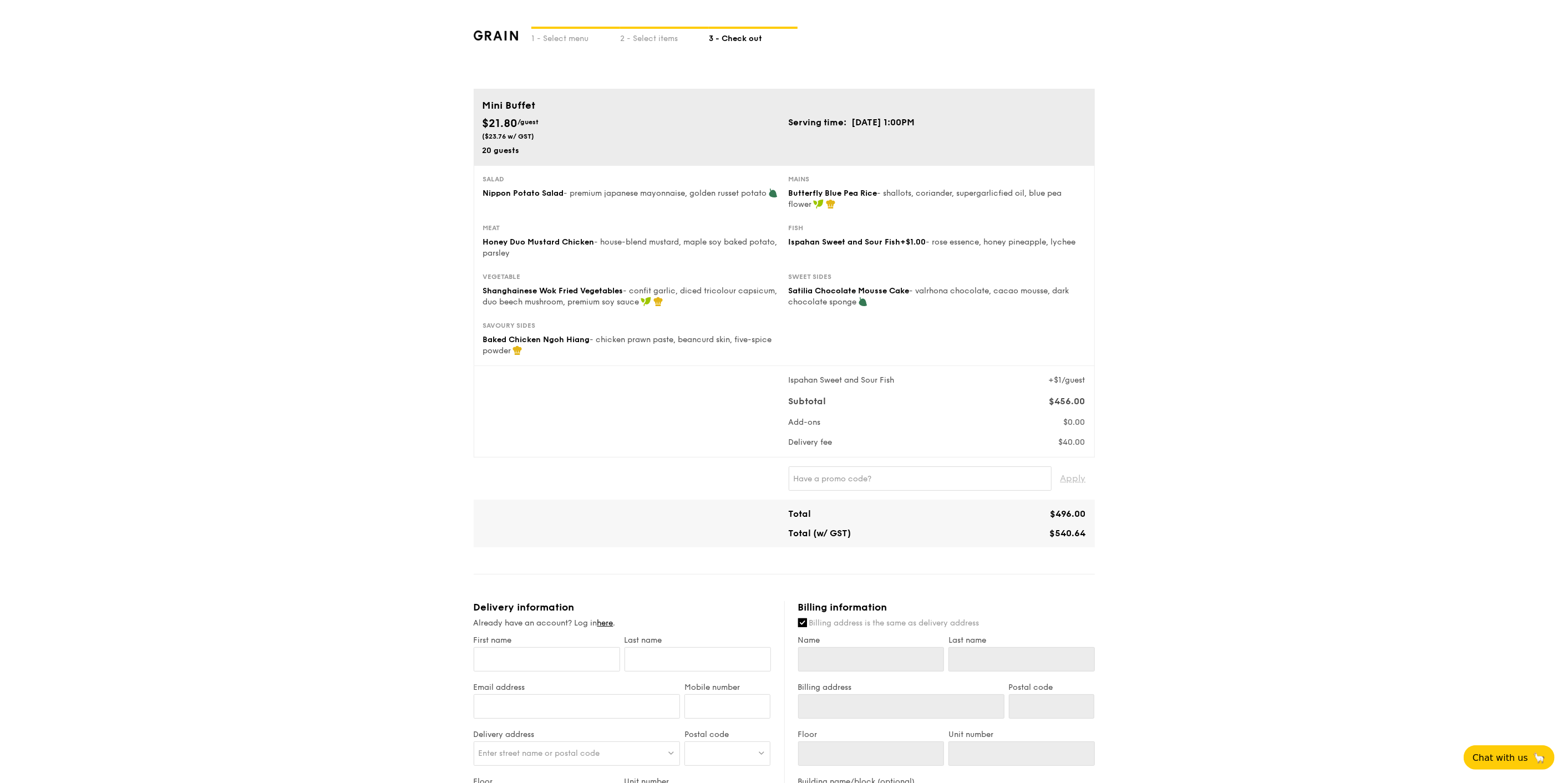
drag, startPoint x: 1053, startPoint y: 533, endPoint x: 1085, endPoint y: 533, distance: 32.0
click at [778, 533] on span "$540.64" at bounding box center [1068, 533] width 36 height 10
click at [778, 479] on div "1 - Select menu 2 - Select items 3 - Check out Mini Buffet $21.80 /guest ($23.7…" at bounding box center [784, 594] width 1568 height 1189
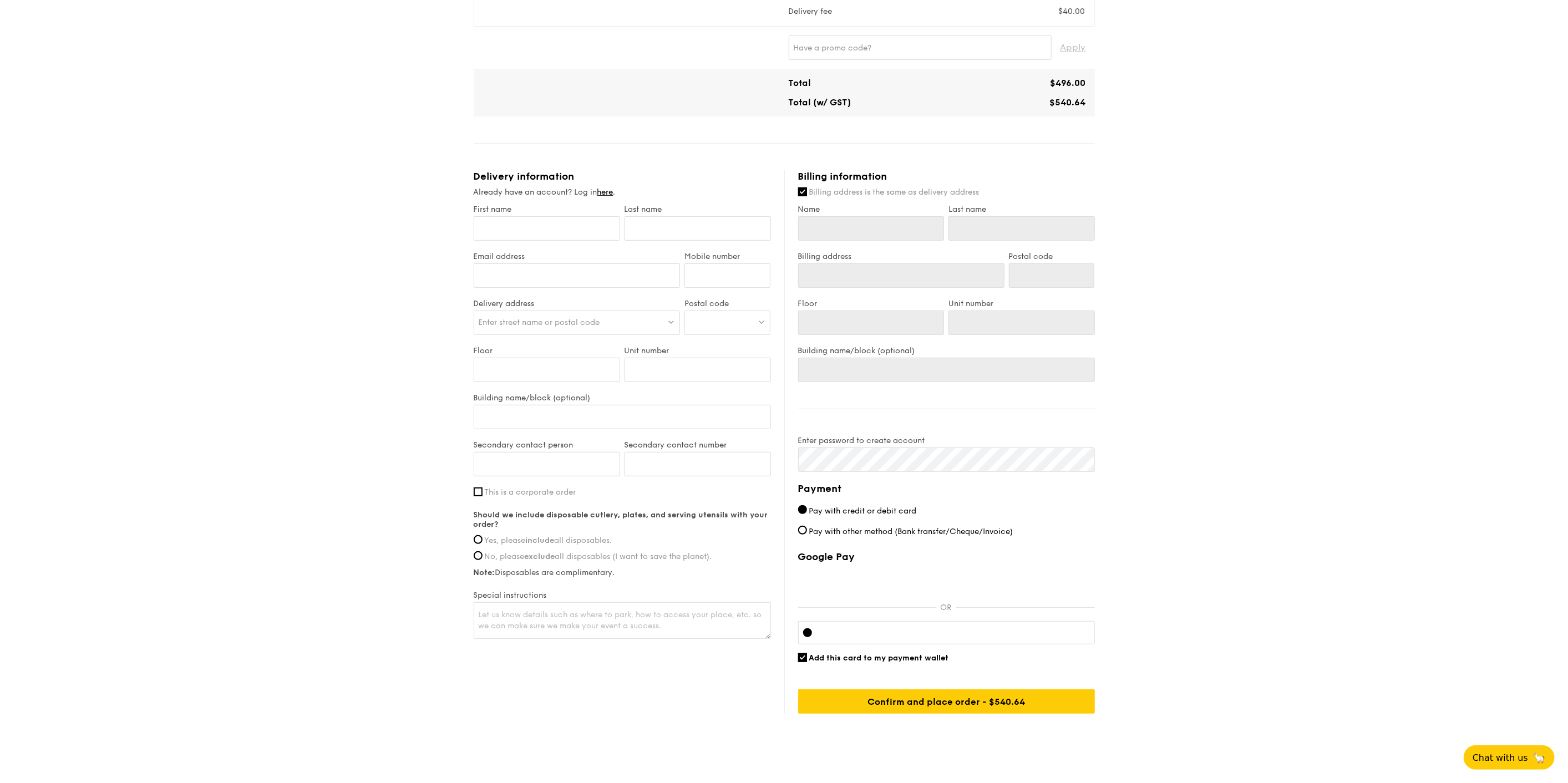
scroll to position [447, 0]
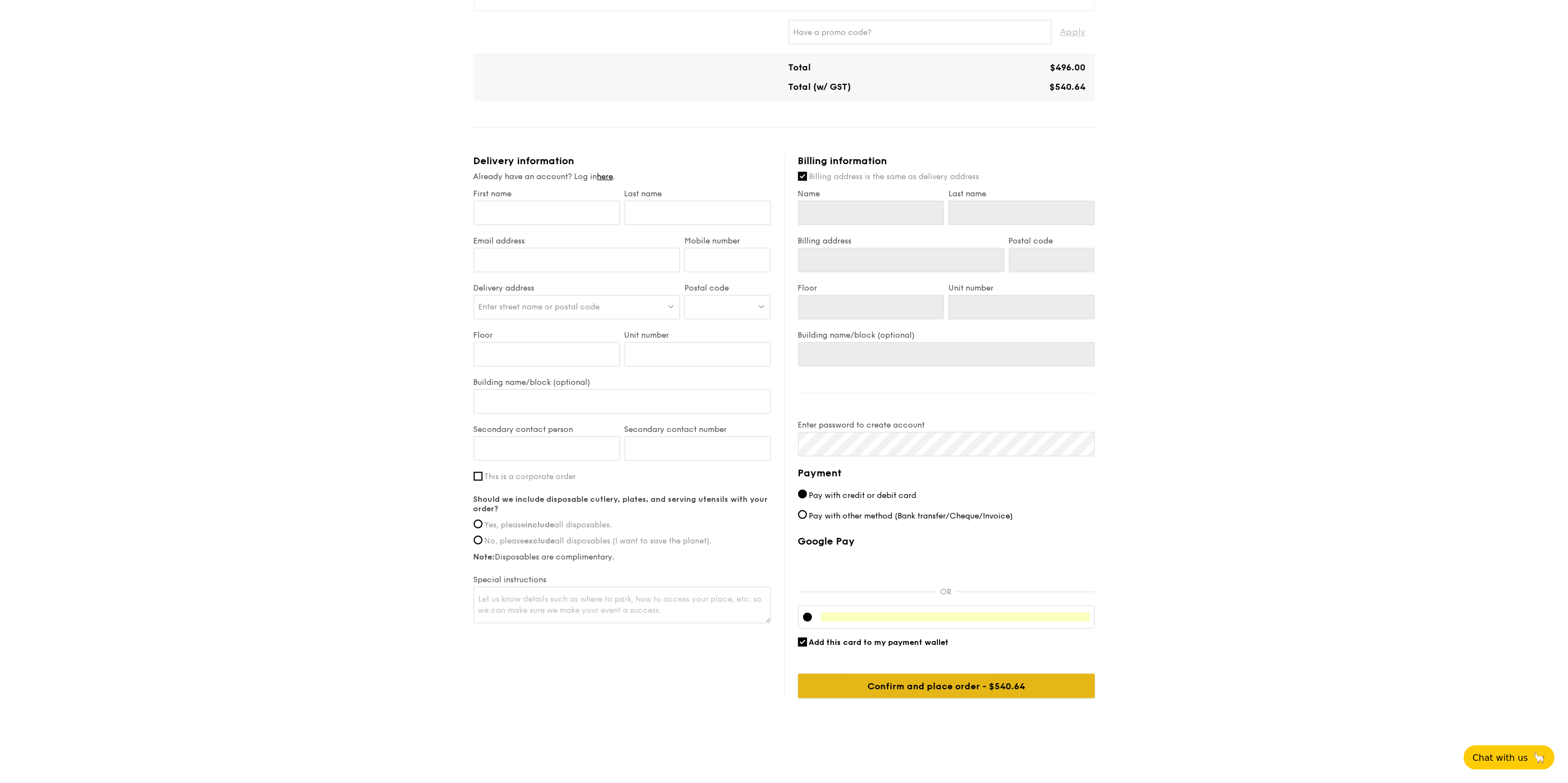
click at [778, 681] on input "Confirm and place order - $540.64" at bounding box center [946, 685] width 297 height 24
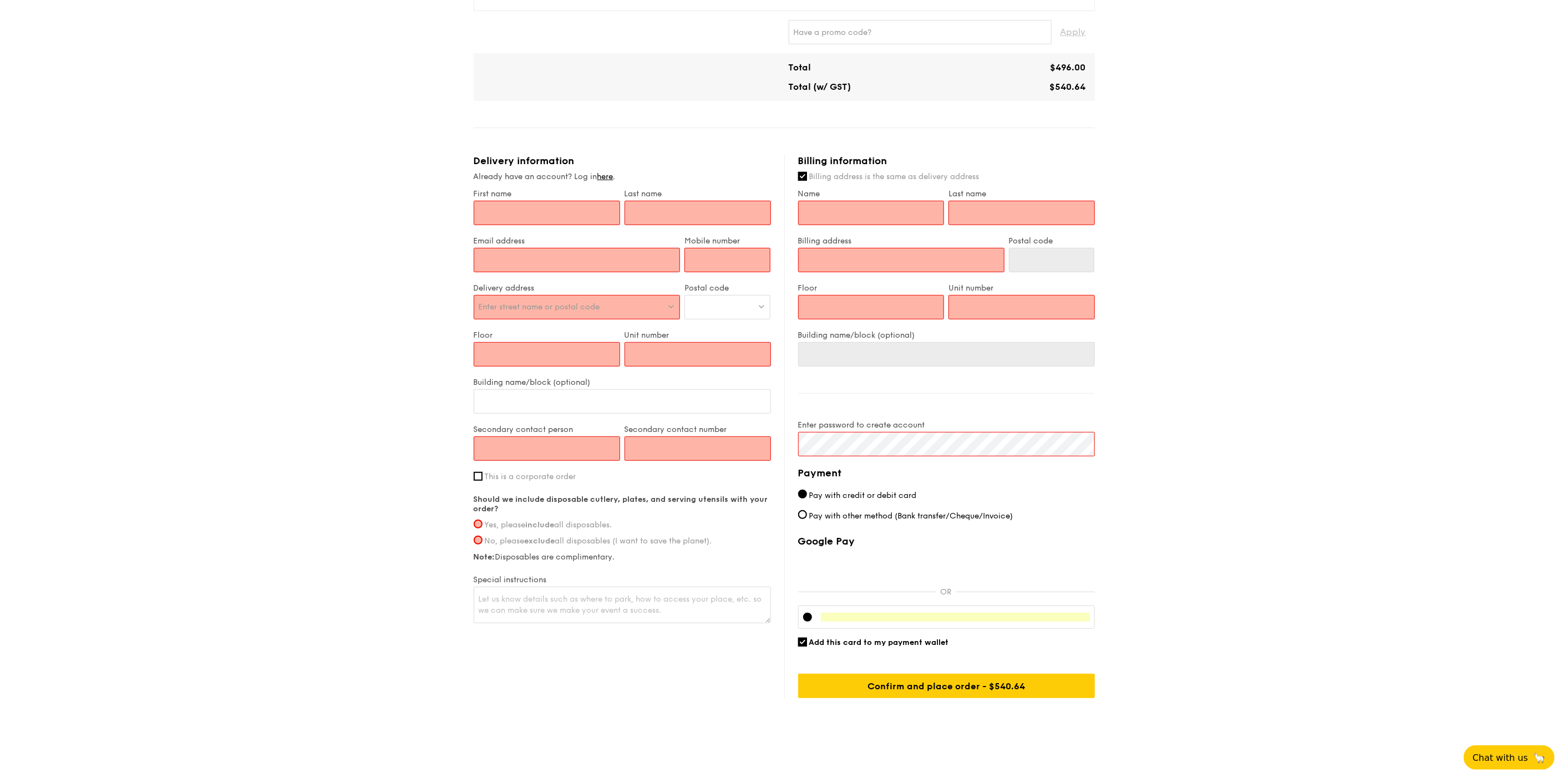
click at [558, 210] on input "First name" at bounding box center [546, 213] width 146 height 24
type input "[PERSON_NAME]"
type input "[EMAIL_ADDRESS][DOMAIN_NAME]"
type input "90625133"
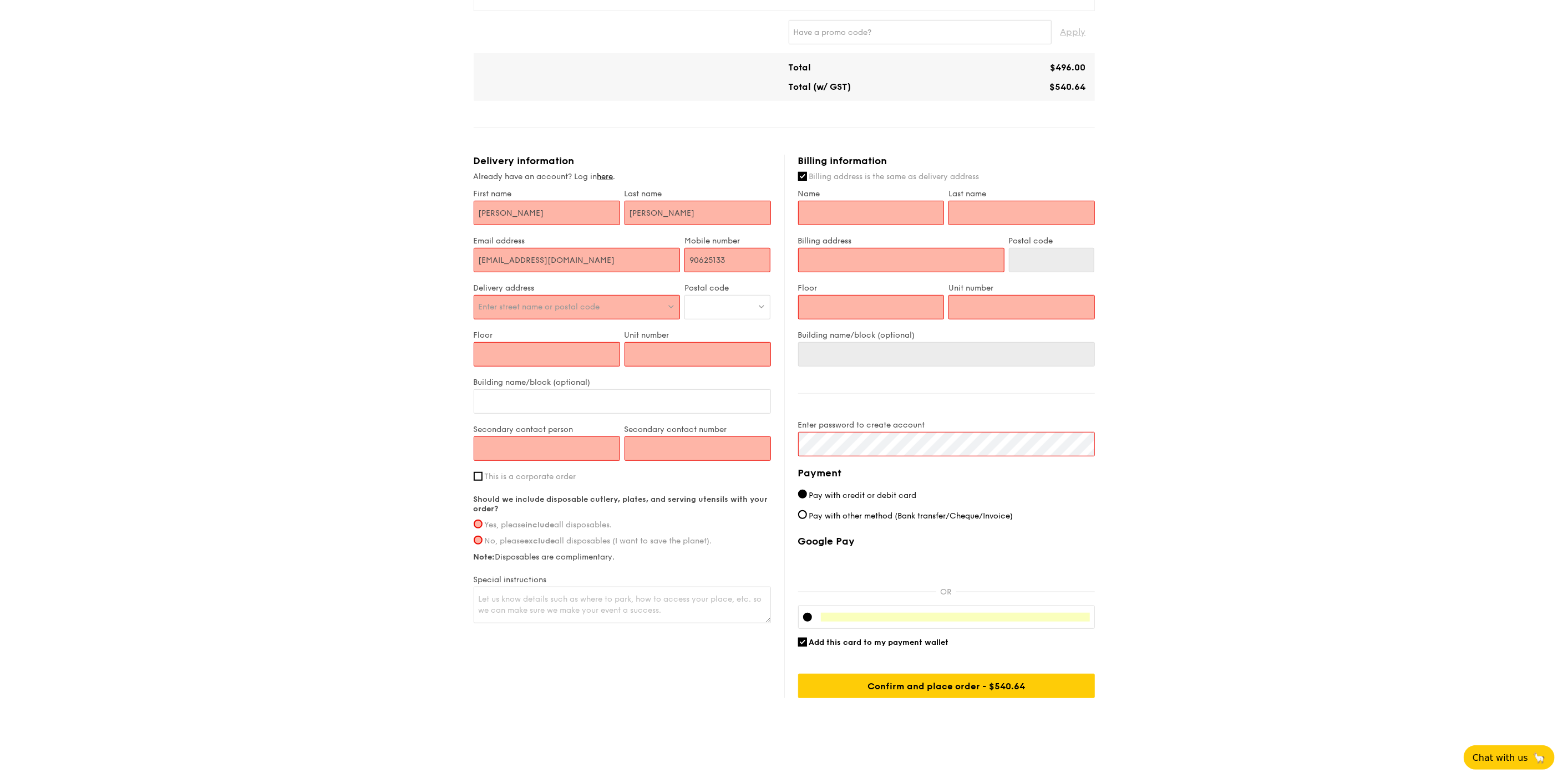
type input "[PERSON_NAME]"
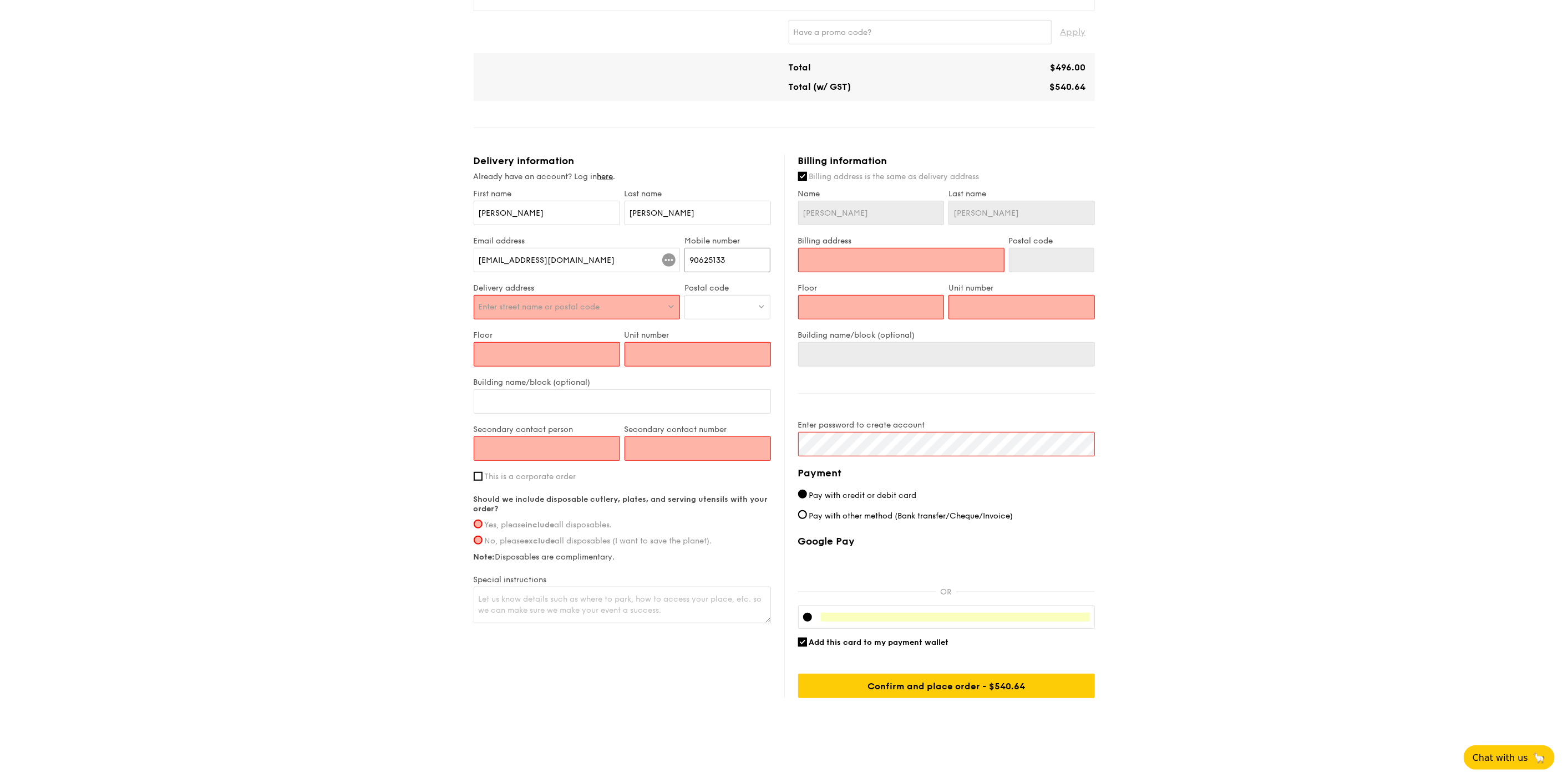
click at [737, 257] on input "90625133" at bounding box center [728, 260] width 86 height 24
type input "91512801"
click at [589, 306] on span "Enter street name or postal code" at bounding box center [539, 307] width 121 height 9
type input "371 hou"
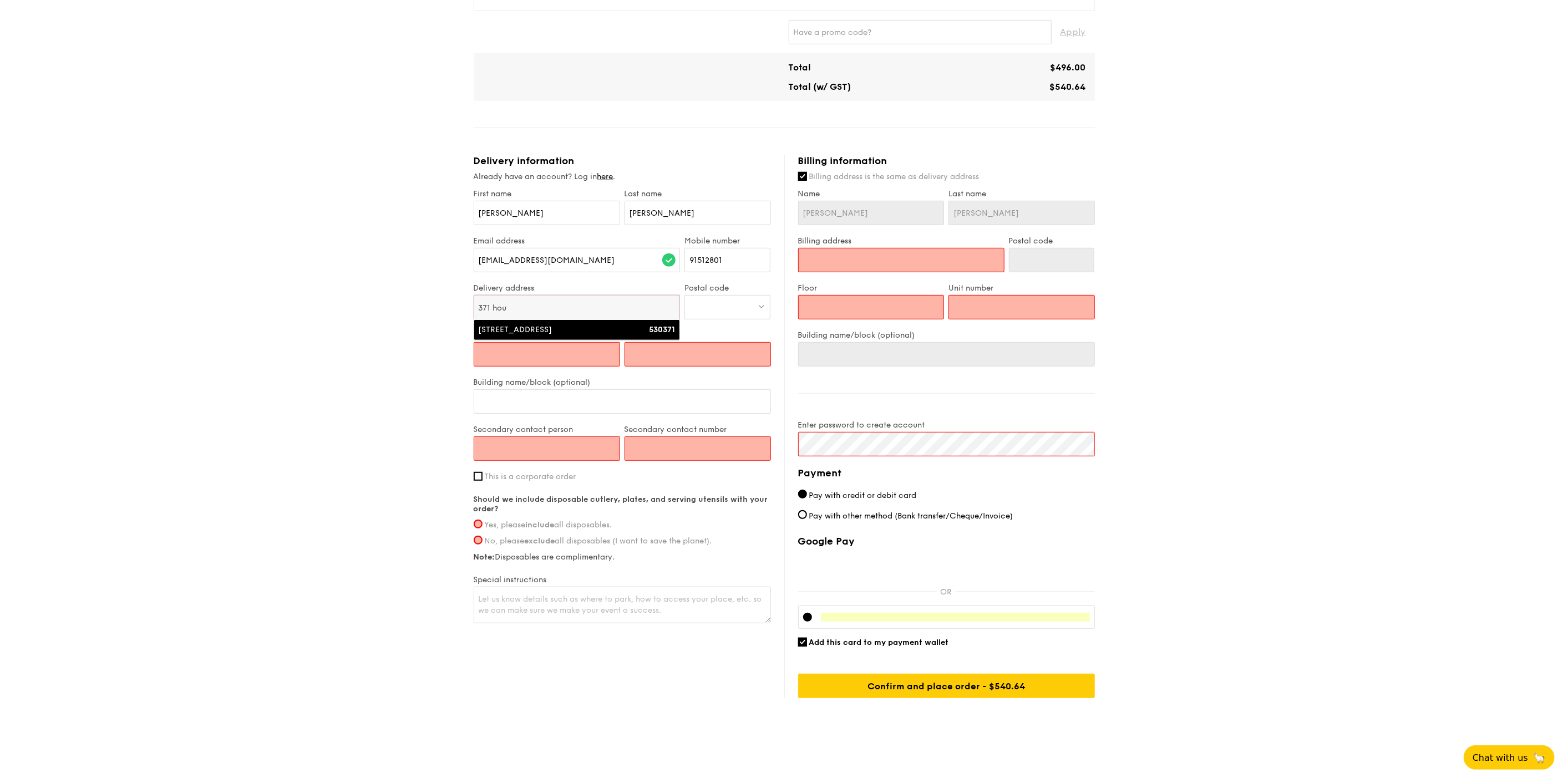
click at [592, 335] on li "[STREET_ADDRESS] 530371" at bounding box center [577, 330] width 206 height 20
type input "[STREET_ADDRESS]"
type input "530371"
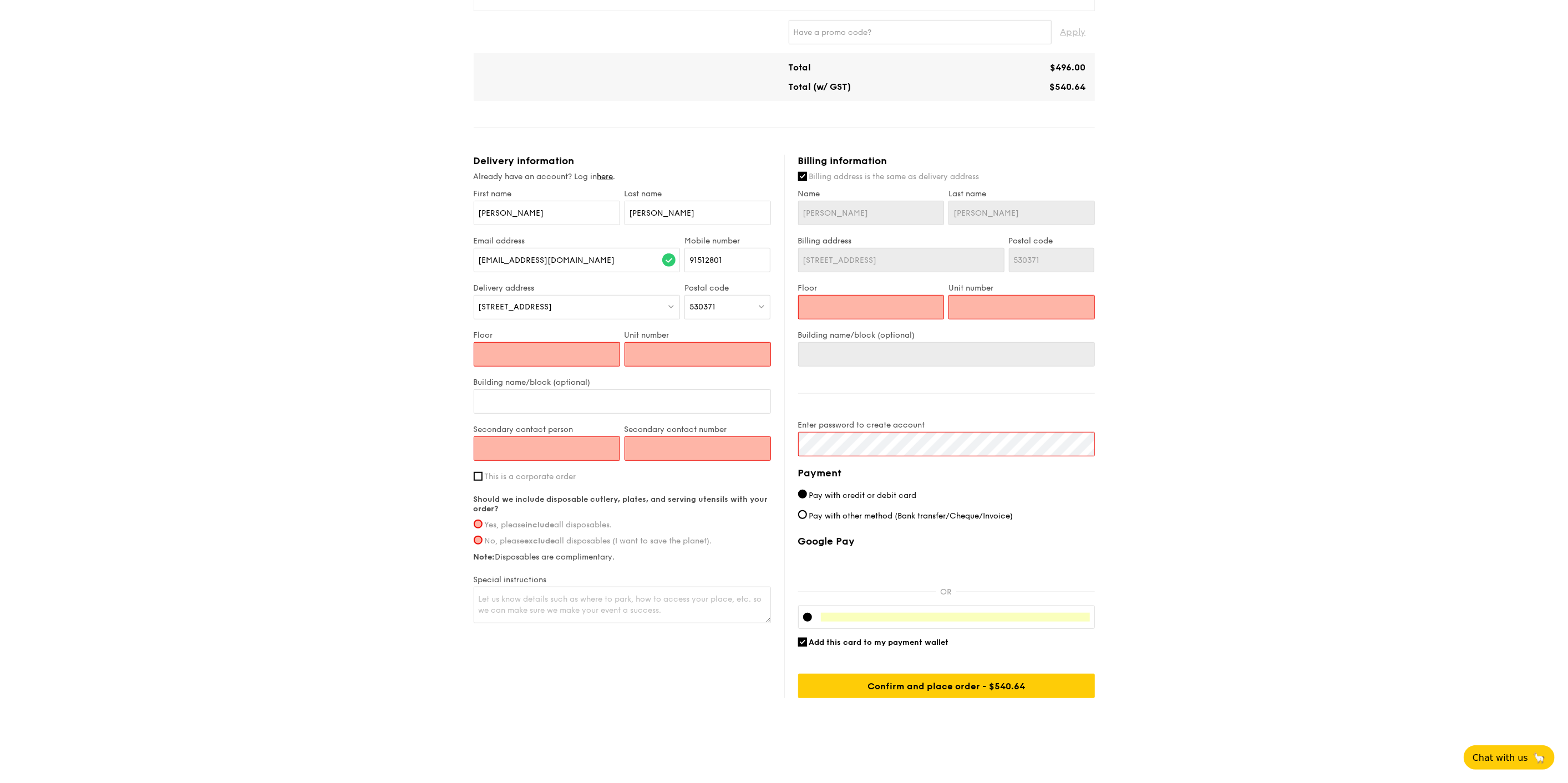
click at [559, 355] on input "Floor" at bounding box center [546, 354] width 146 height 24
type input "1"
type input "12"
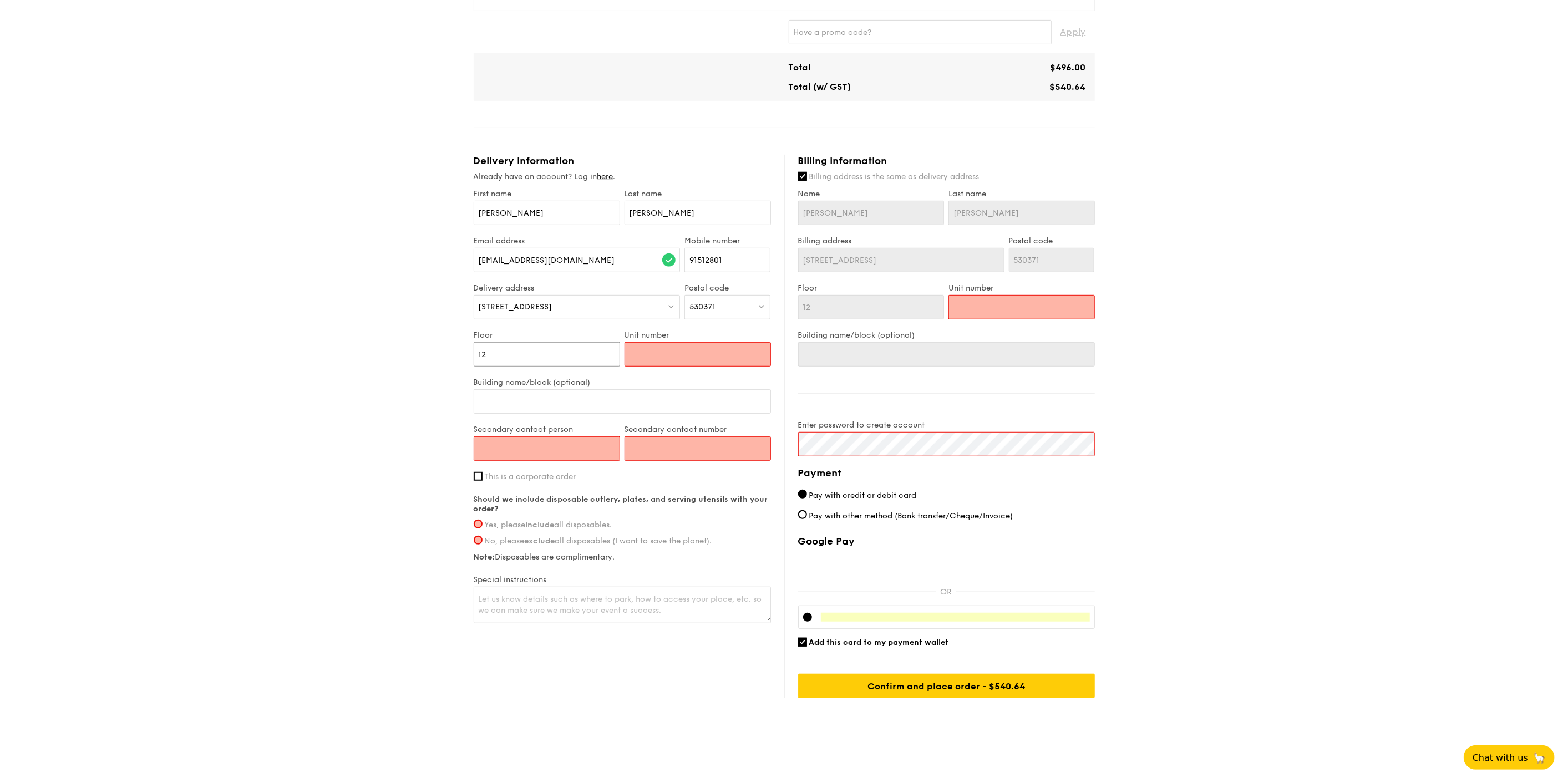
type input "12"
click at [665, 354] on input "Unit number" at bounding box center [697, 354] width 146 height 24
type input "2"
type input "27"
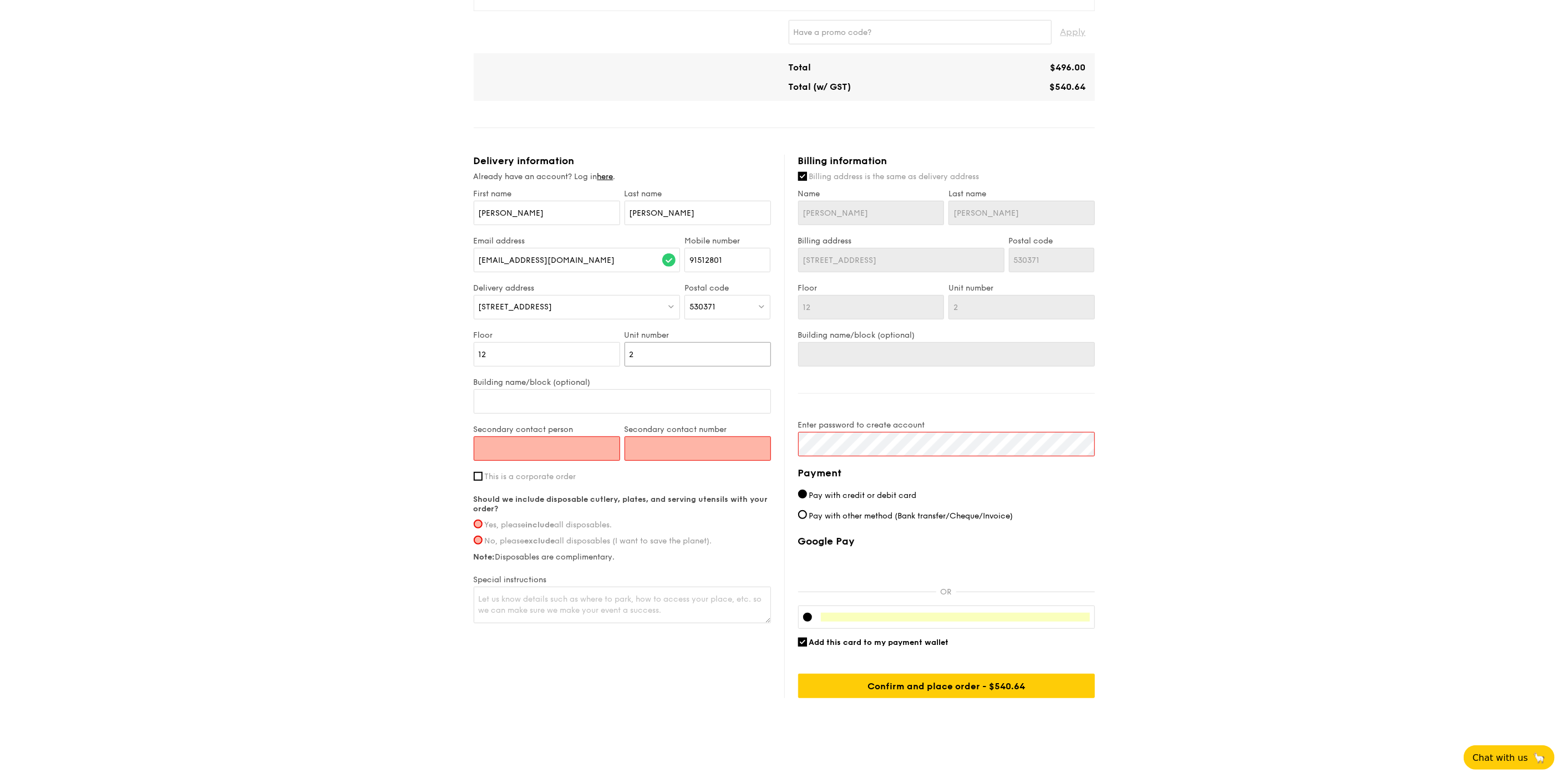
type input "27"
click at [529, 442] on input "Secondary contact person" at bounding box center [546, 448] width 146 height 24
click at [554, 443] on input "Secondary contact person" at bounding box center [546, 448] width 146 height 24
type input "[PERSON_NAME]"
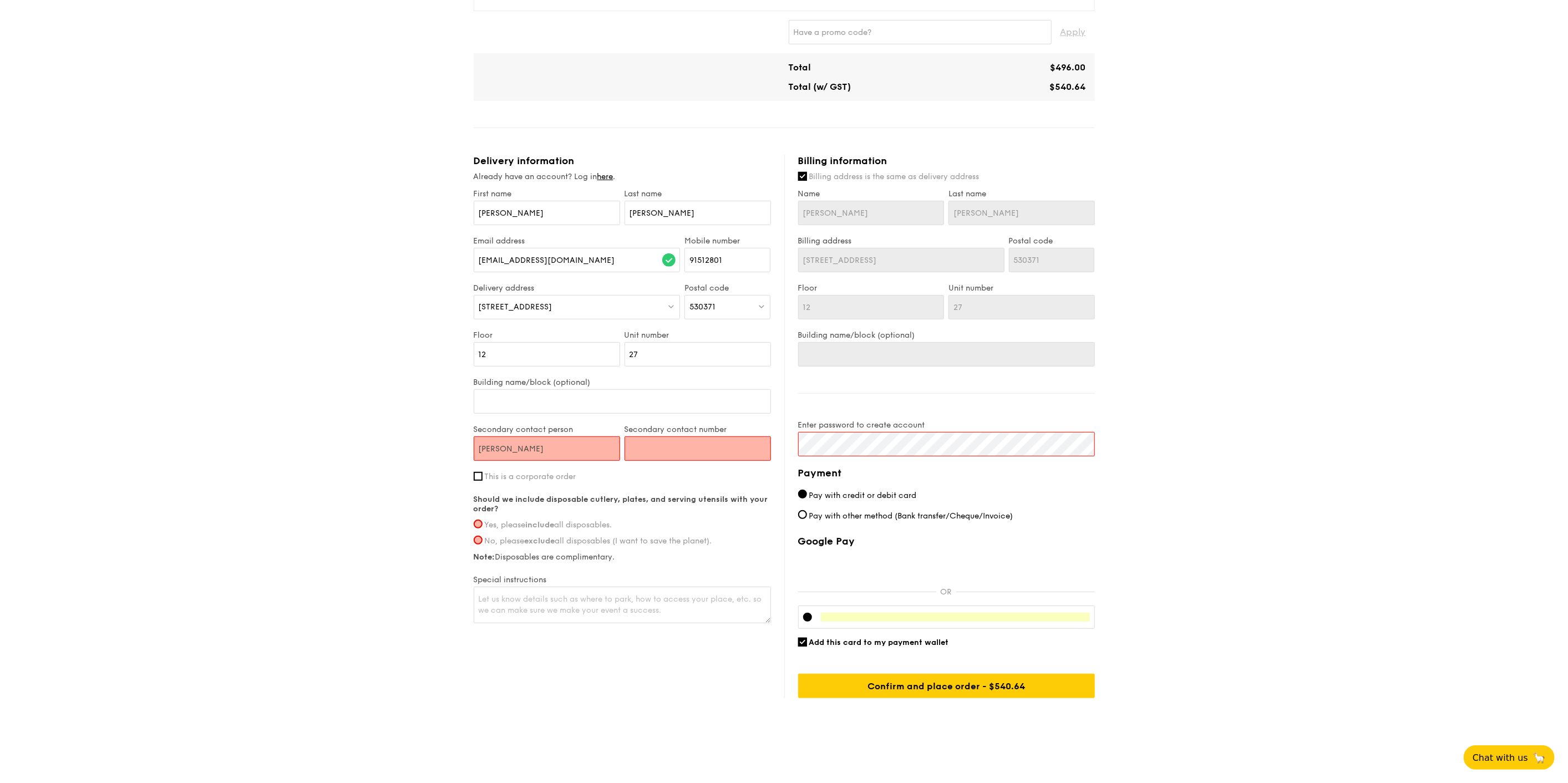
type input "90625133"
drag, startPoint x: 557, startPoint y: 444, endPoint x: 420, endPoint y: 443, distance: 137.0
click at [420, 443] on div "1 - Select menu 2 - Select items 3 - Check out Mini Buffet $21.80 /guest ($23.7…" at bounding box center [784, 148] width 1568 height 1189
type input "[PERSON_NAME]"
click at [516, 522] on span "Yes, please include all disposables." at bounding box center [548, 525] width 128 height 9
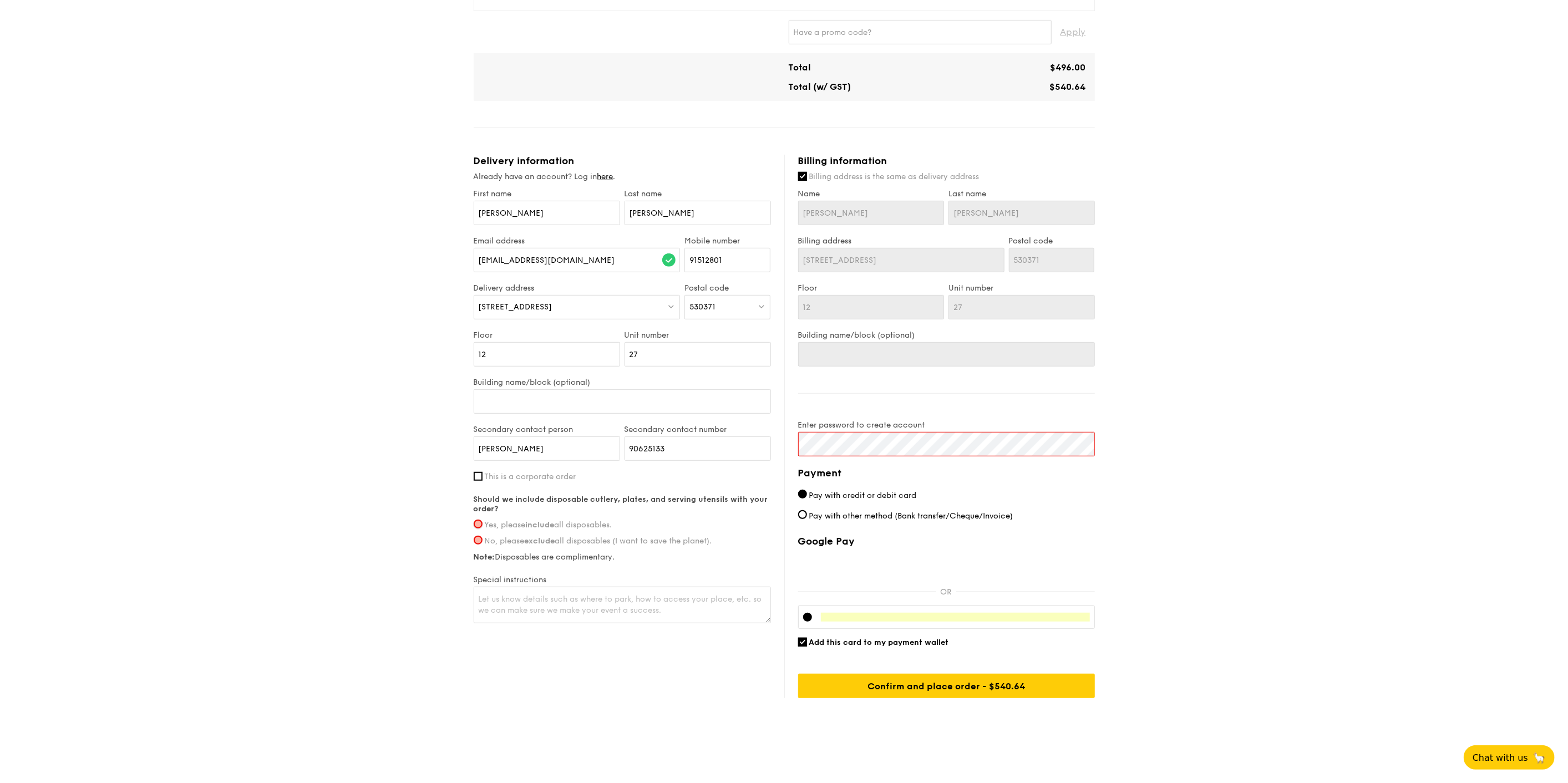
click at [483, 522] on input "Yes, please include all disposables." at bounding box center [477, 523] width 9 height 9
radio input "true"
click at [778, 683] on input "Confirm and place order - $540.64" at bounding box center [946, 685] width 297 height 24
click input "submit" at bounding box center [0, 0] width 0 height 0
click at [778, 692] on input "Confirm and place order - $540.64" at bounding box center [946, 685] width 297 height 24
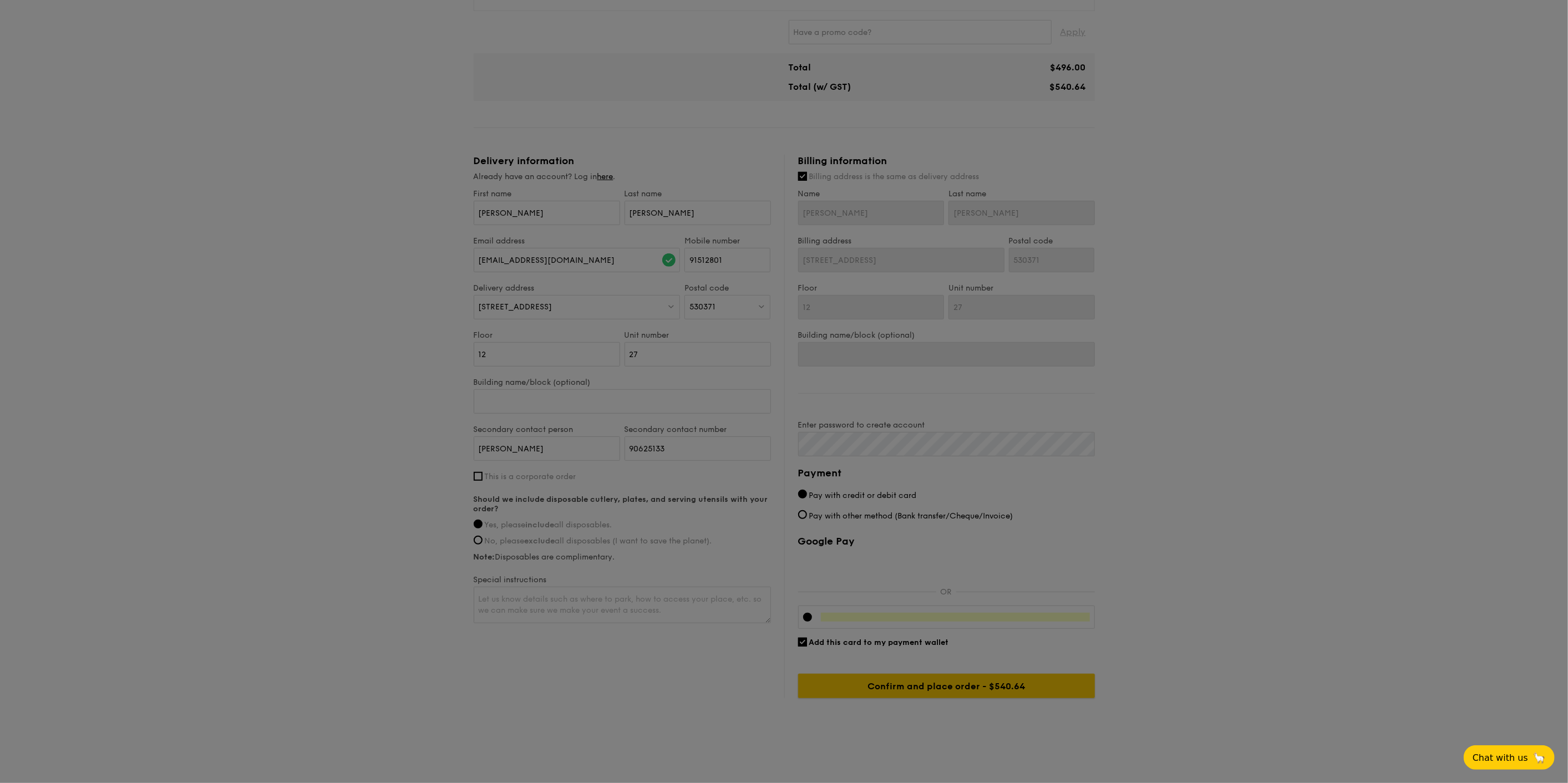
scroll to position [262, 0]
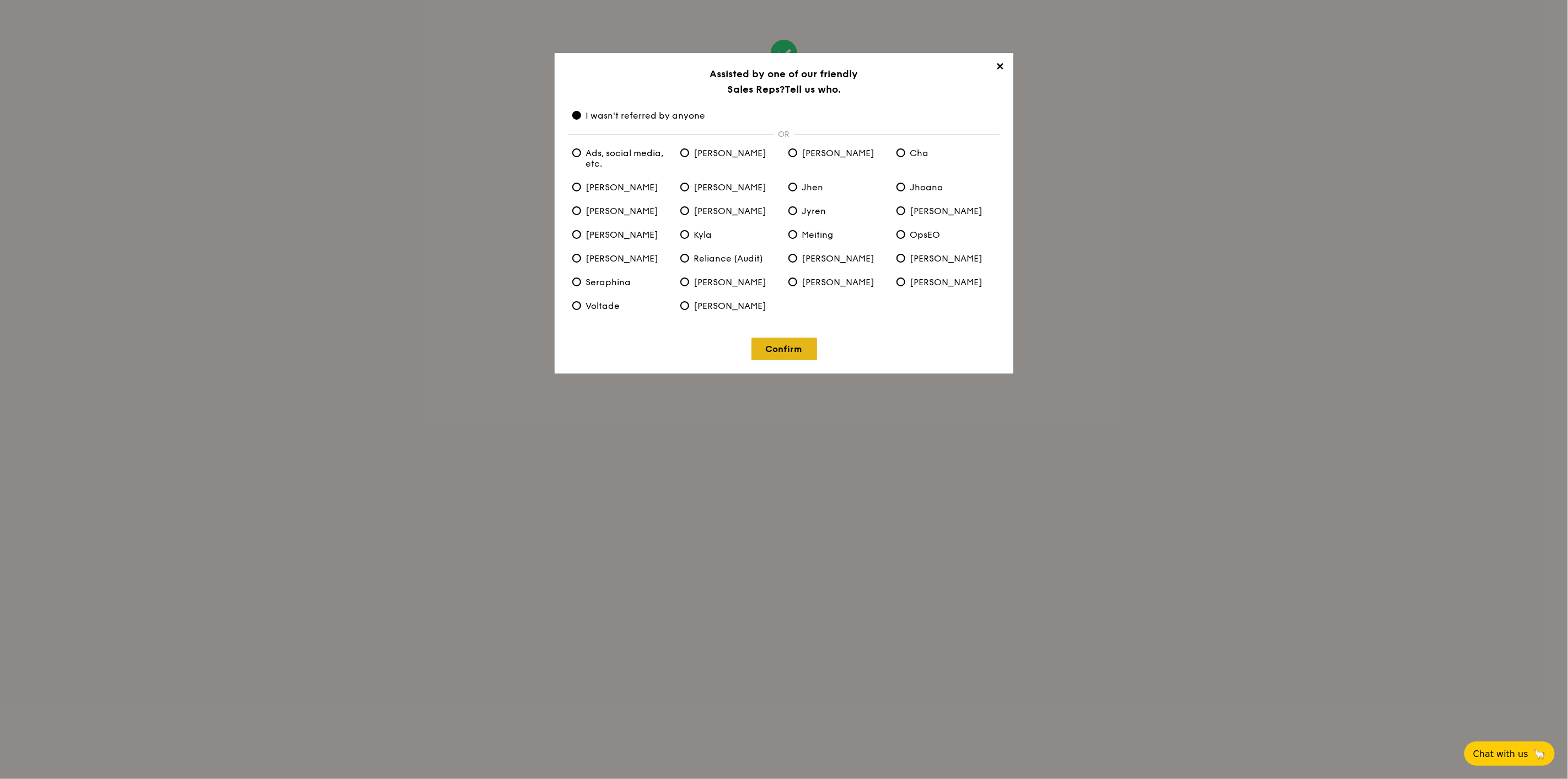
click at [773, 349] on link "Confirm" at bounding box center [784, 349] width 65 height 23
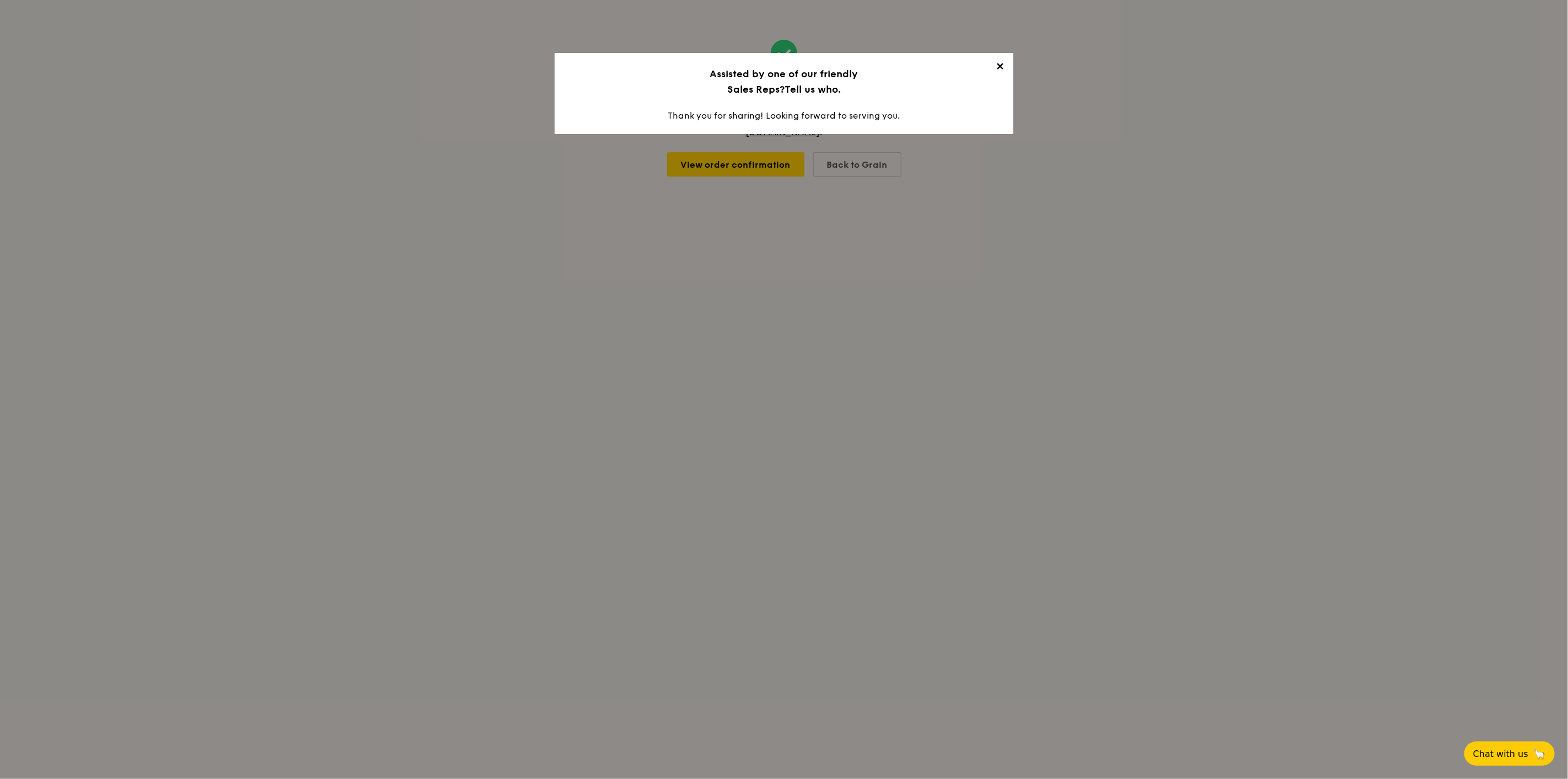
click at [773, 72] on span "✕" at bounding box center [1000, 68] width 16 height 16
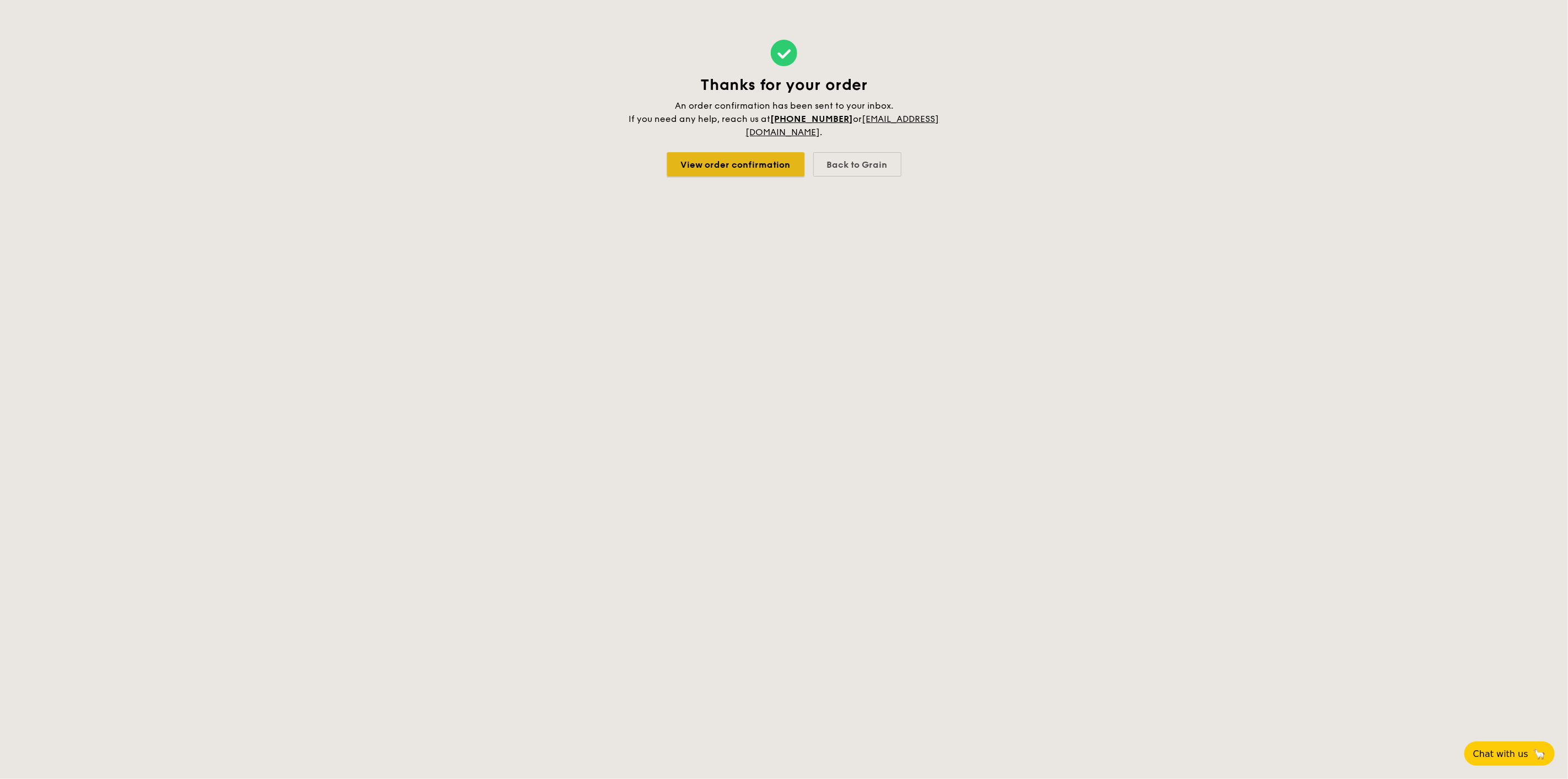
click at [763, 168] on link "View order confirmation" at bounding box center [736, 164] width 138 height 24
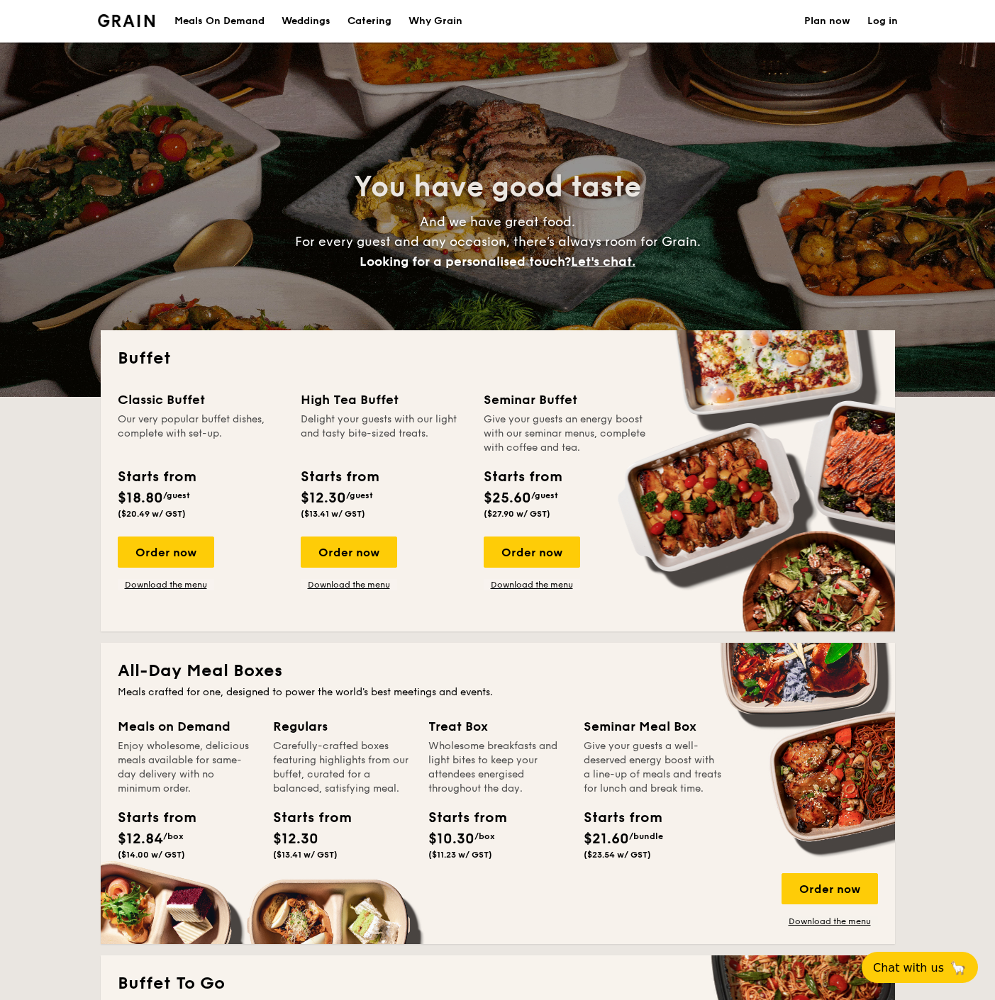
select select
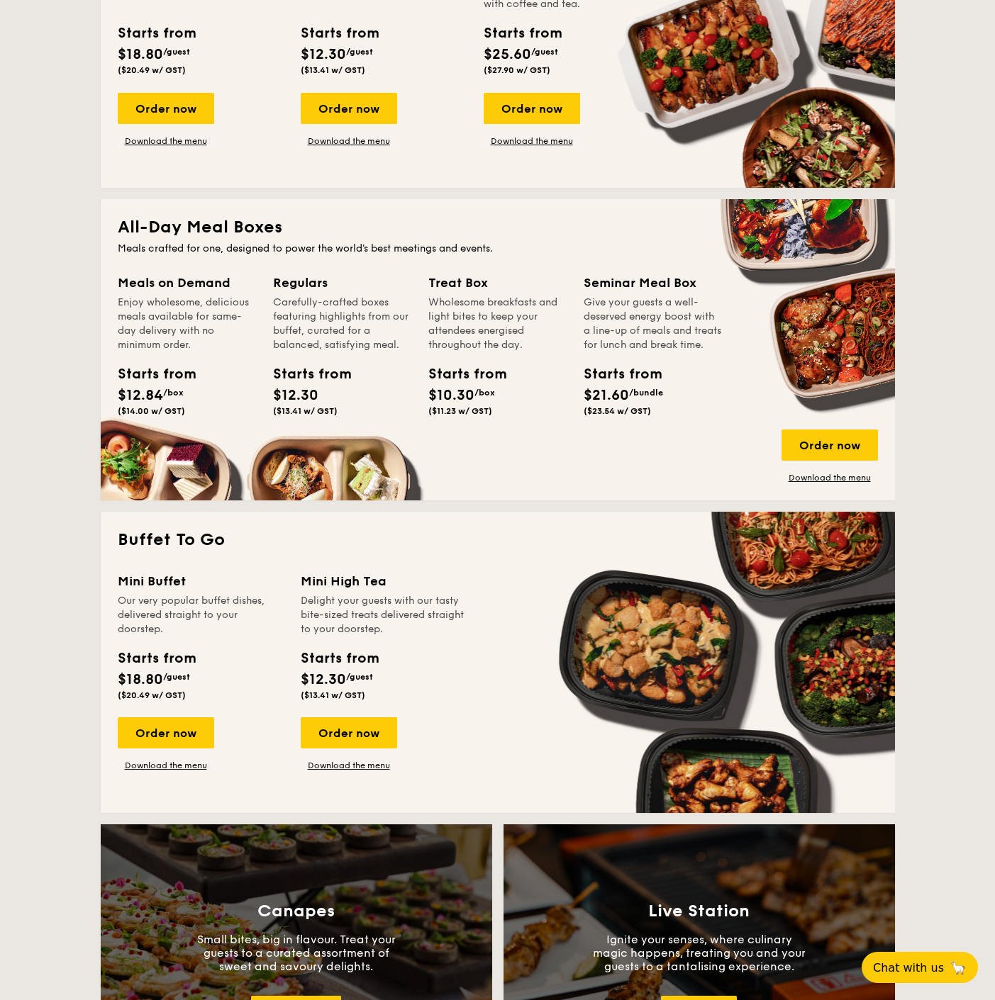
scroll to position [551, 0]
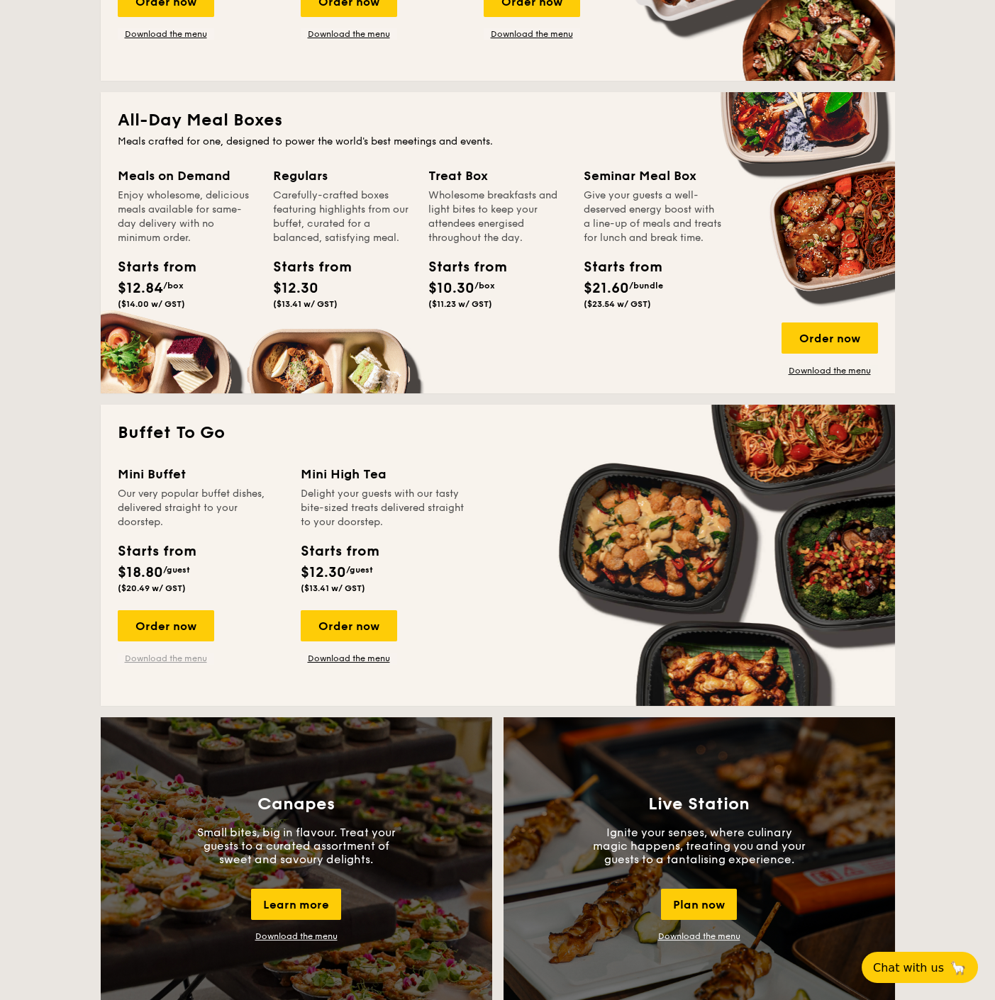
click at [162, 658] on link "Download the menu" at bounding box center [166, 658] width 96 height 11
